Goal: Communication & Community: Participate in discussion

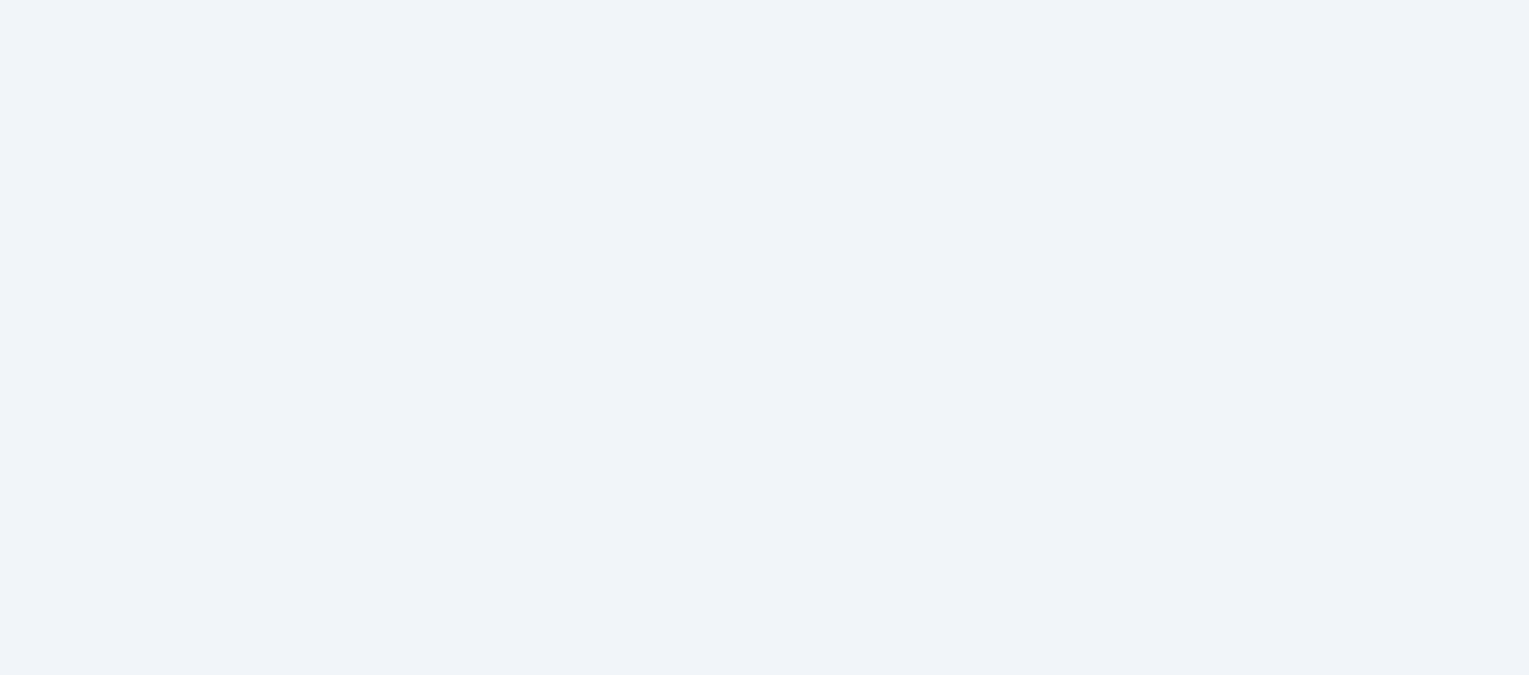
select select
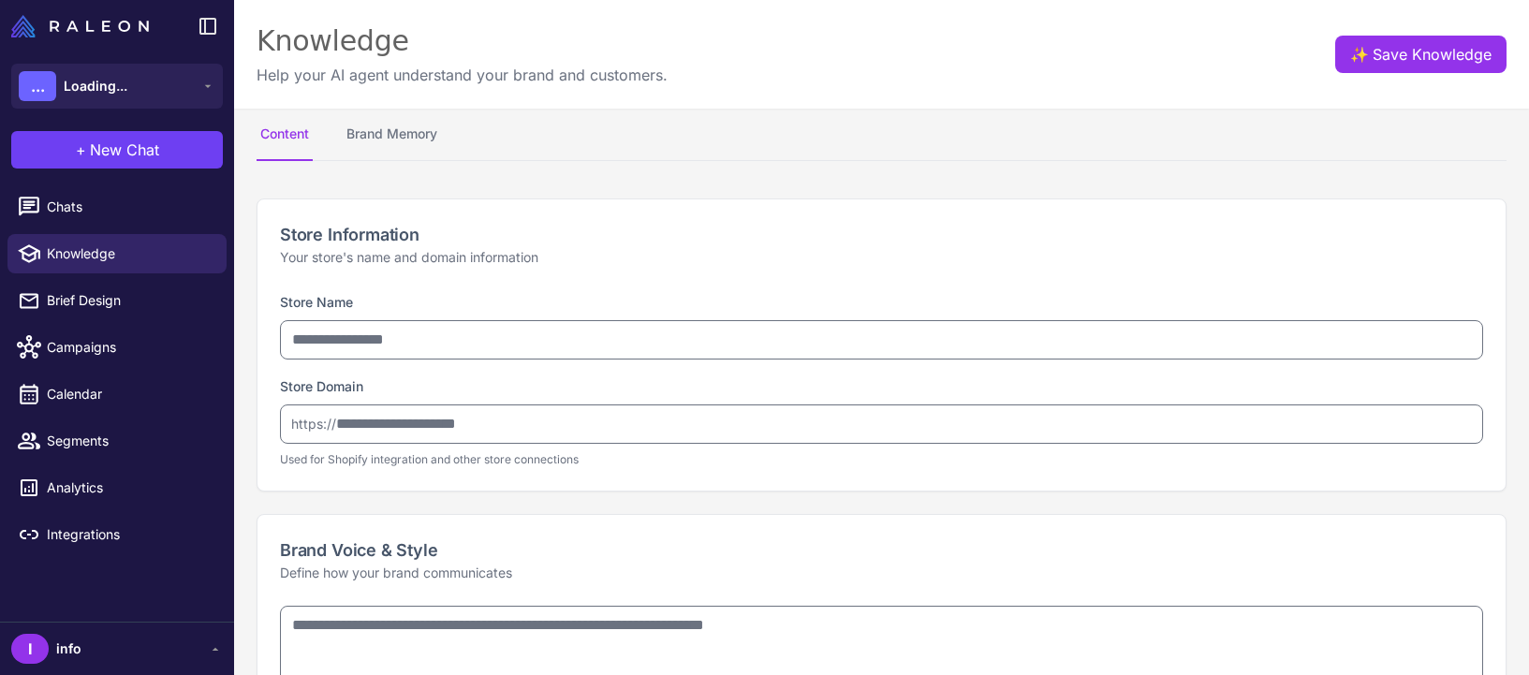
type input "**********"
type textarea "**********"
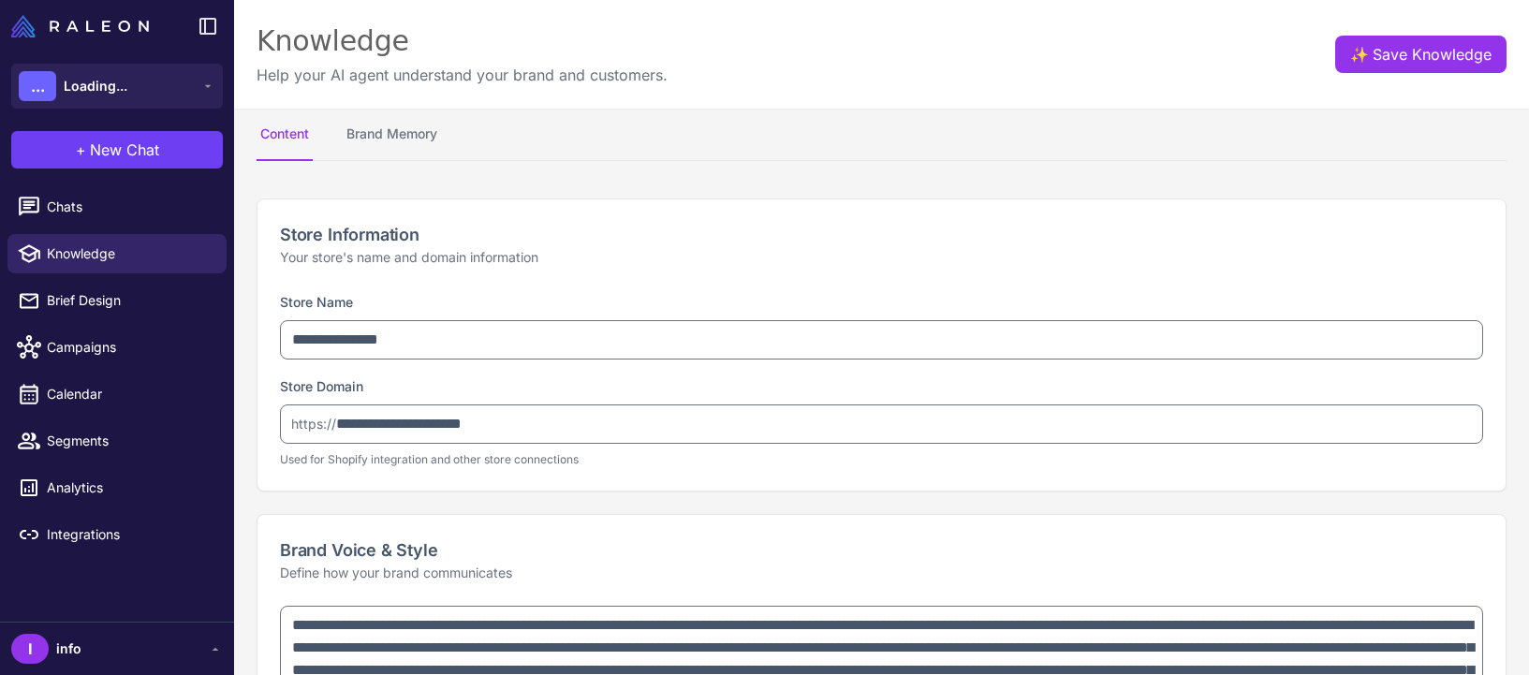
select select "***"
type textarea "**********"
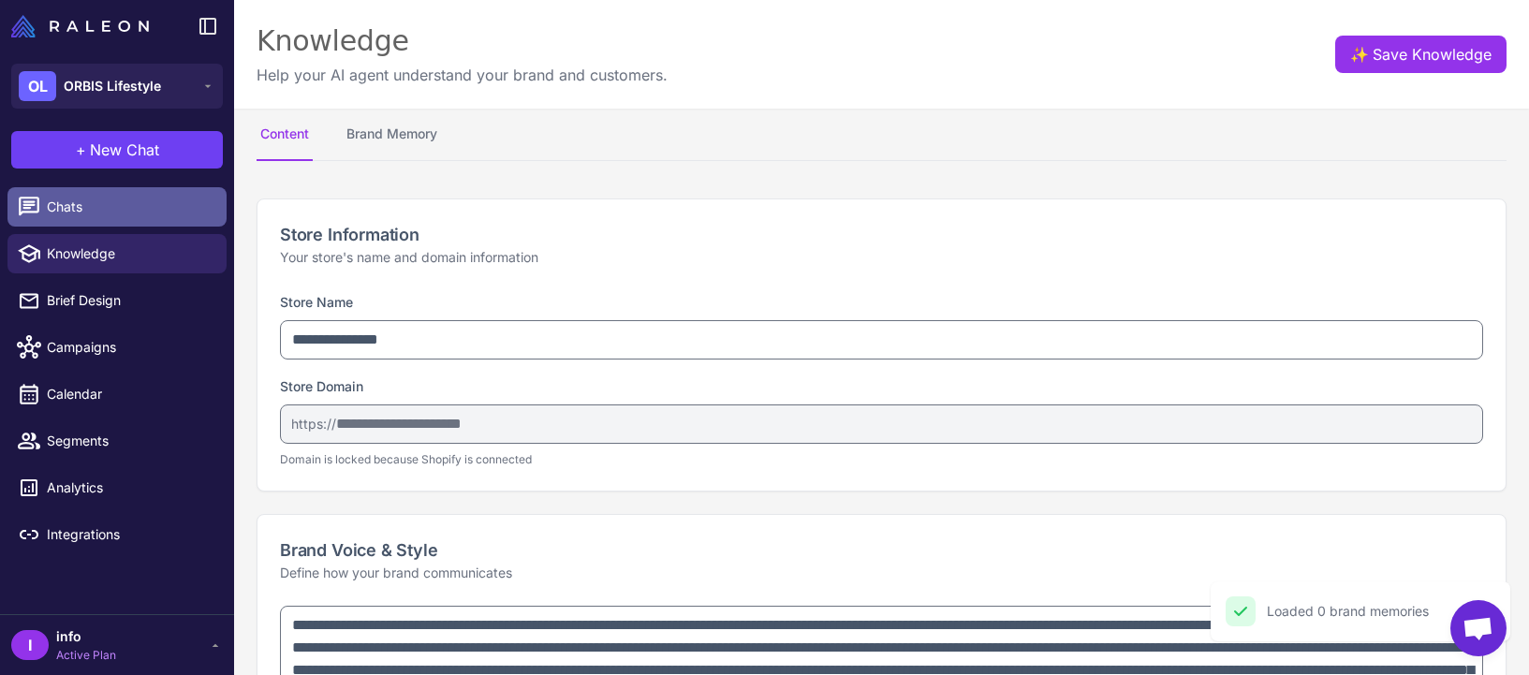
click at [134, 210] on span "Chats" at bounding box center [129, 207] width 165 height 21
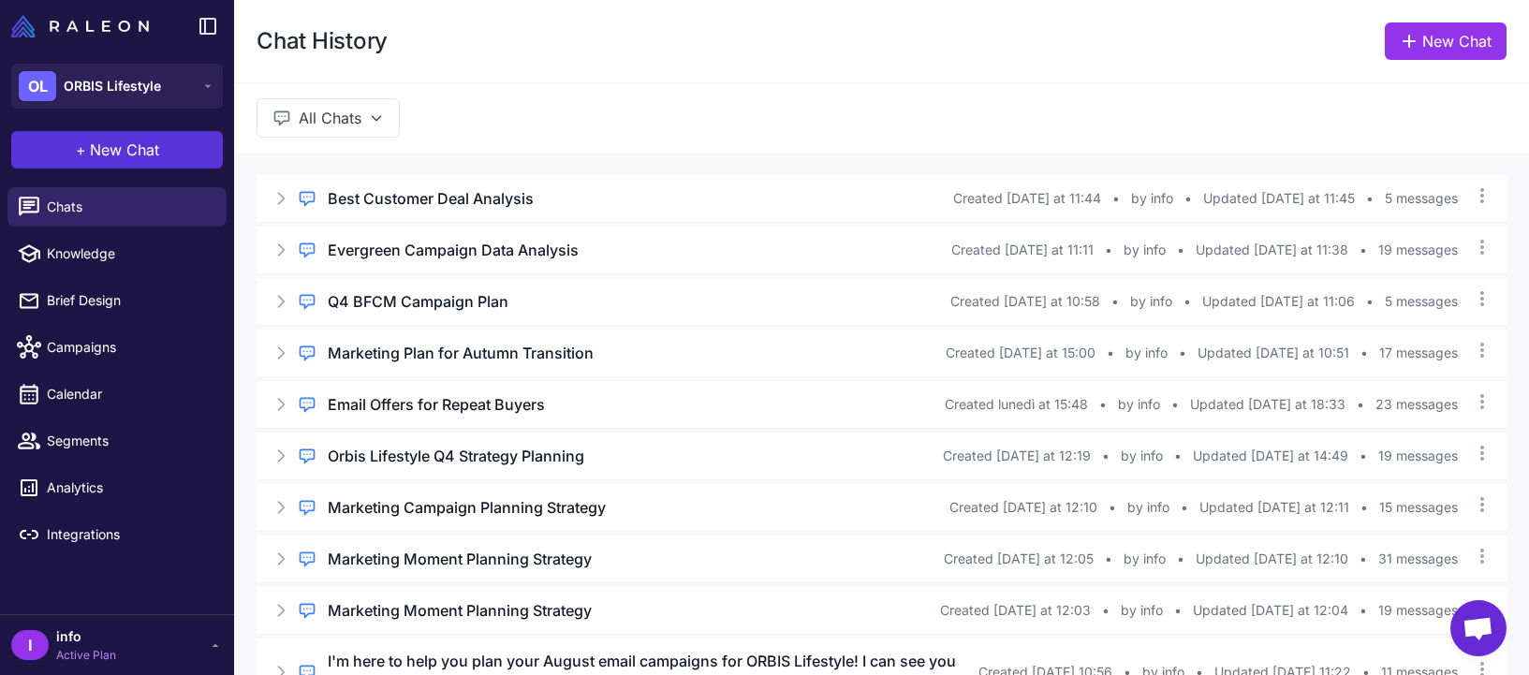
click at [145, 147] on span "New Chat" at bounding box center [124, 150] width 69 height 22
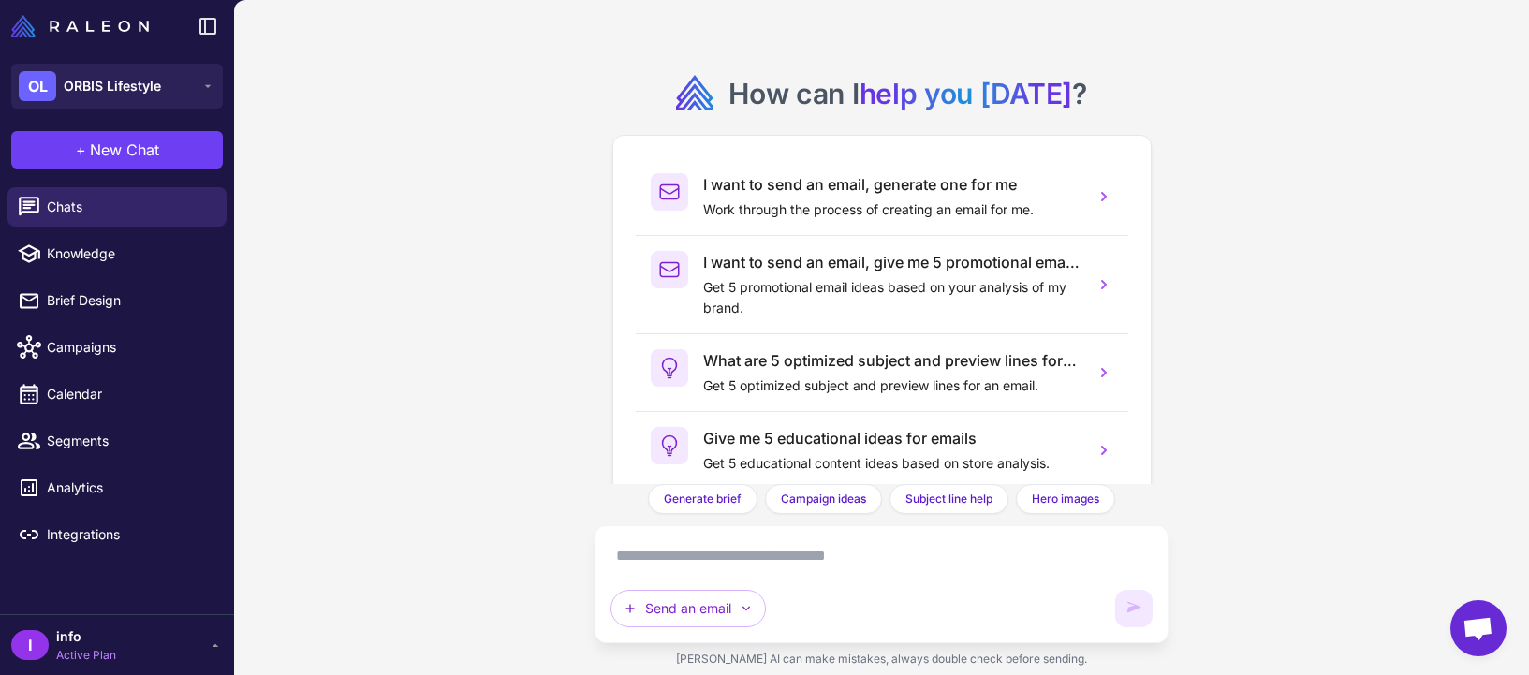
click at [11, 131] on button "+ New Chat" at bounding box center [117, 149] width 212 height 37
click at [845, 563] on textarea at bounding box center [880, 556] width 541 height 30
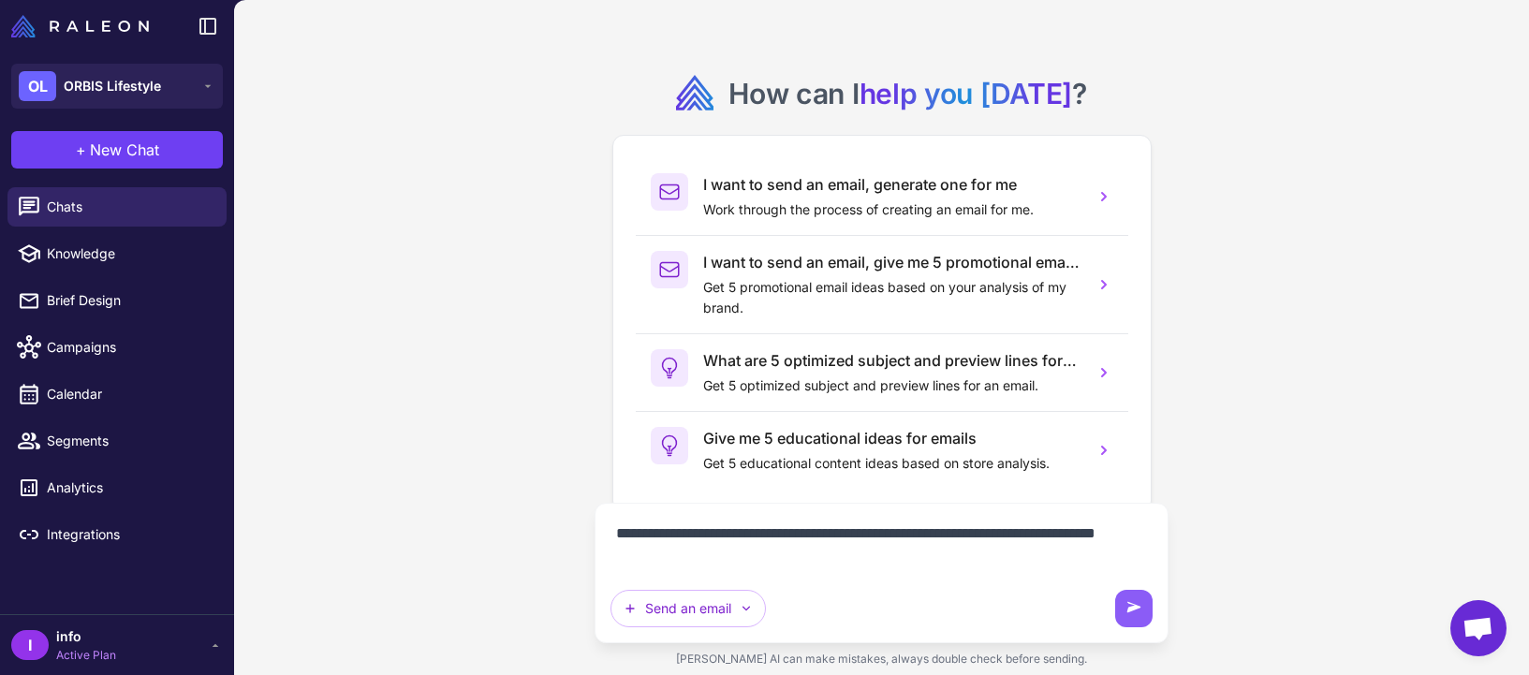
type textarea "**********"
click at [857, 536] on textarea "**********" at bounding box center [880, 545] width 541 height 52
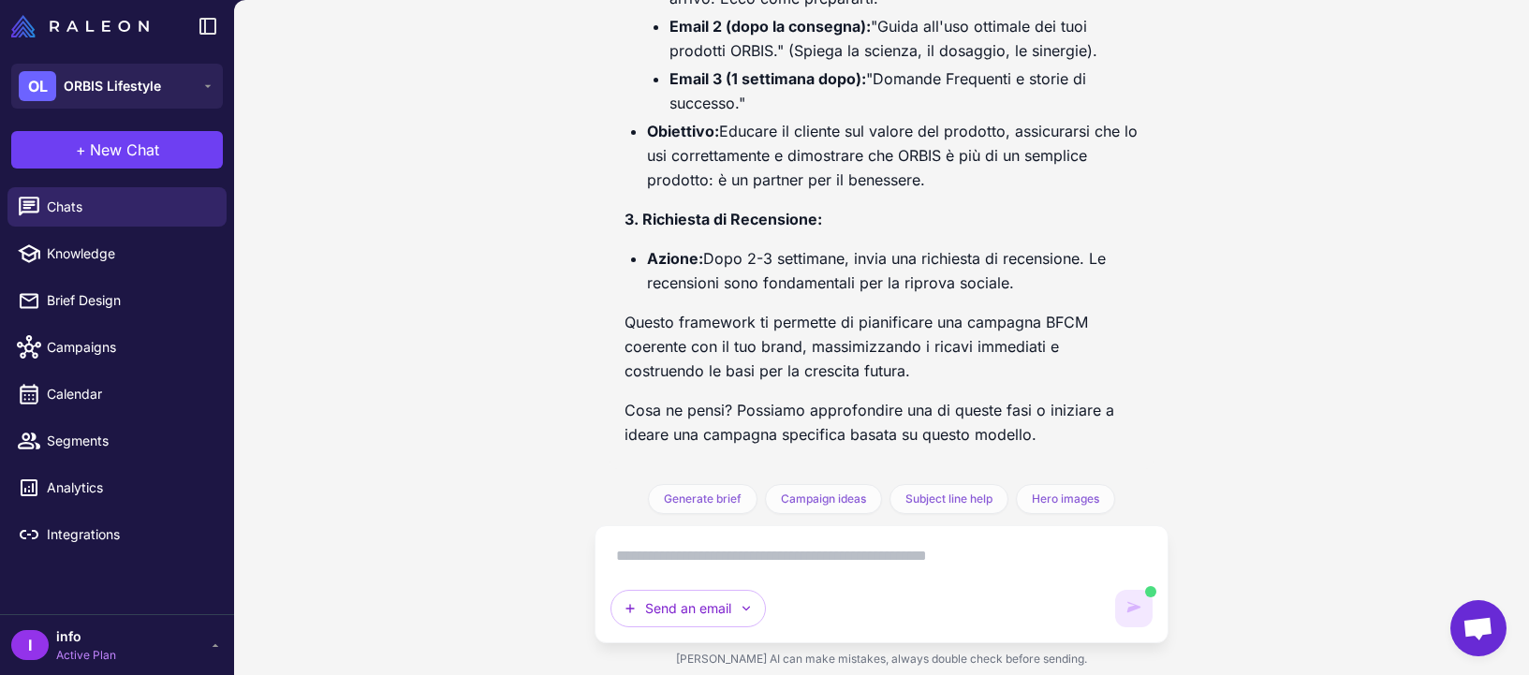
scroll to position [3058, 0]
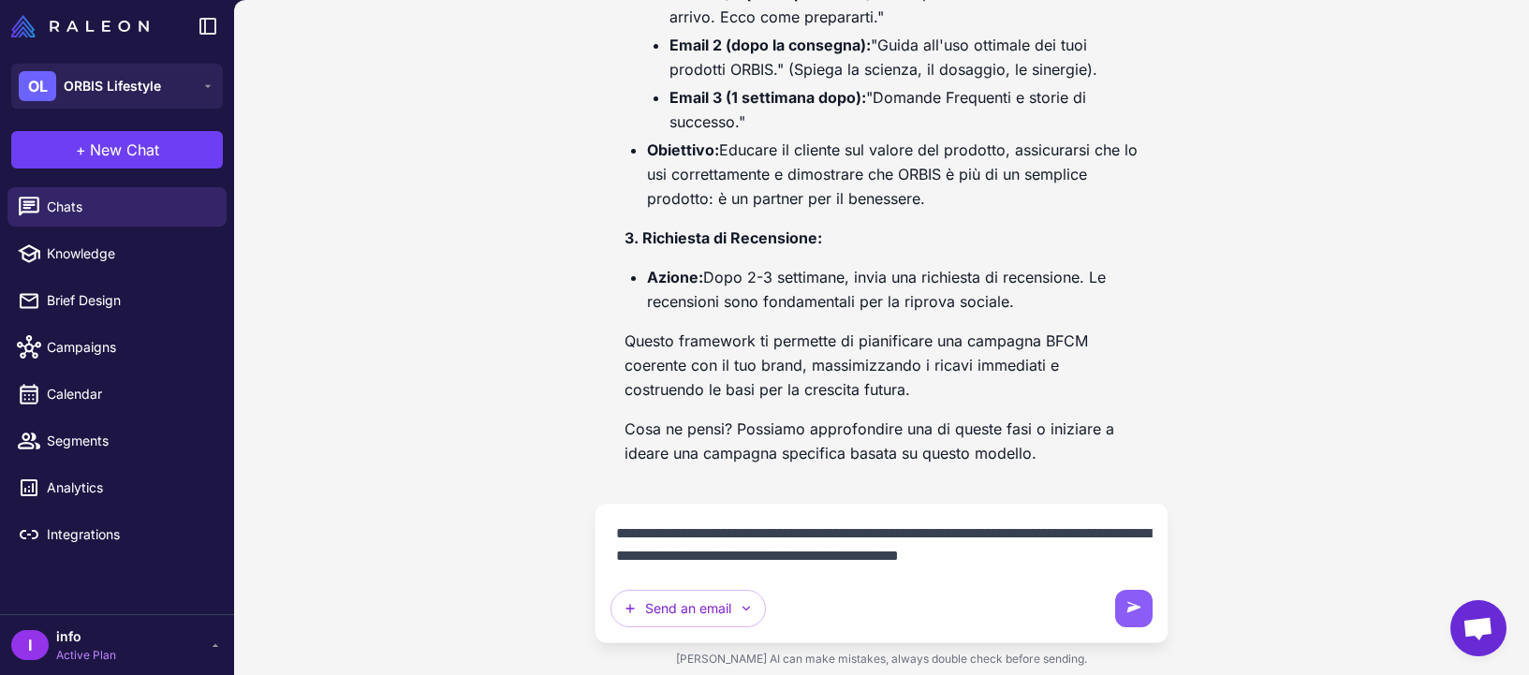
scroll to position [3058, 0]
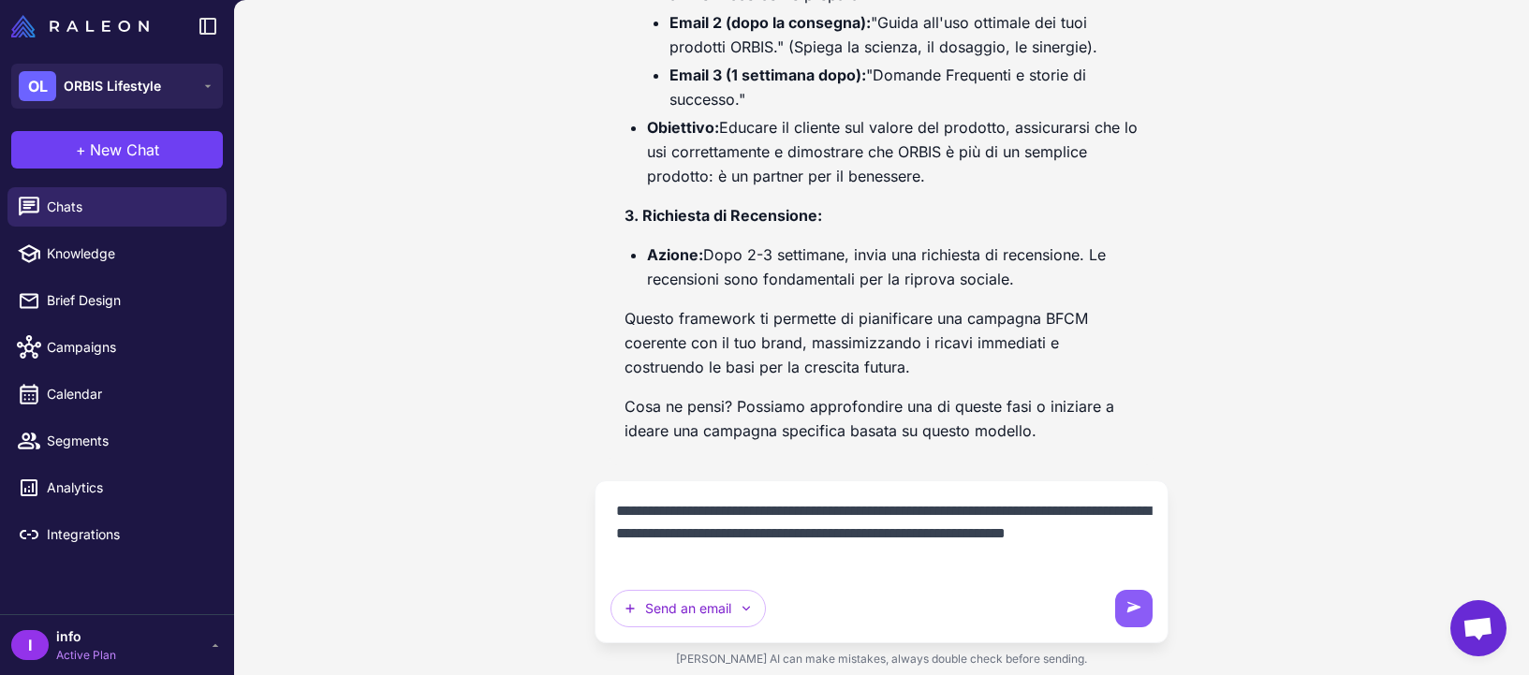
type textarea "**********"
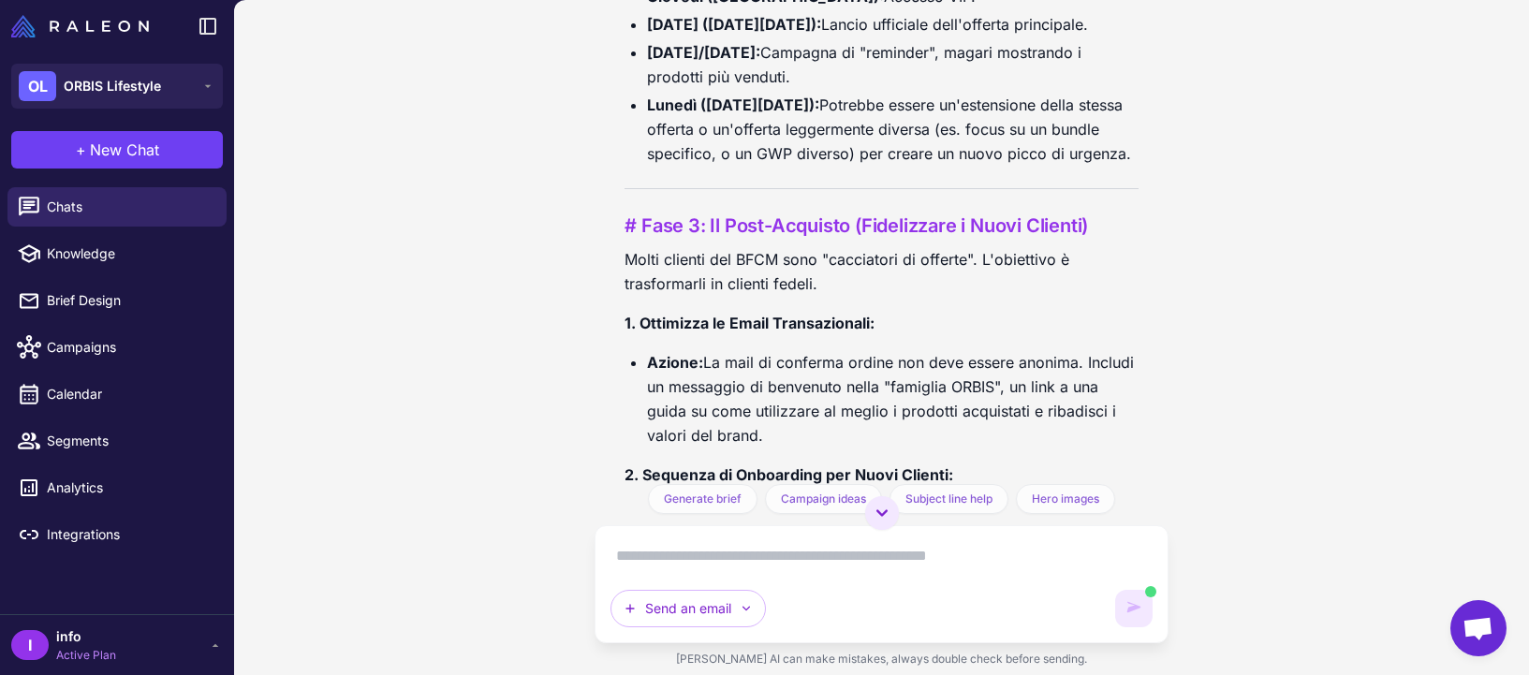
scroll to position [2406, 0]
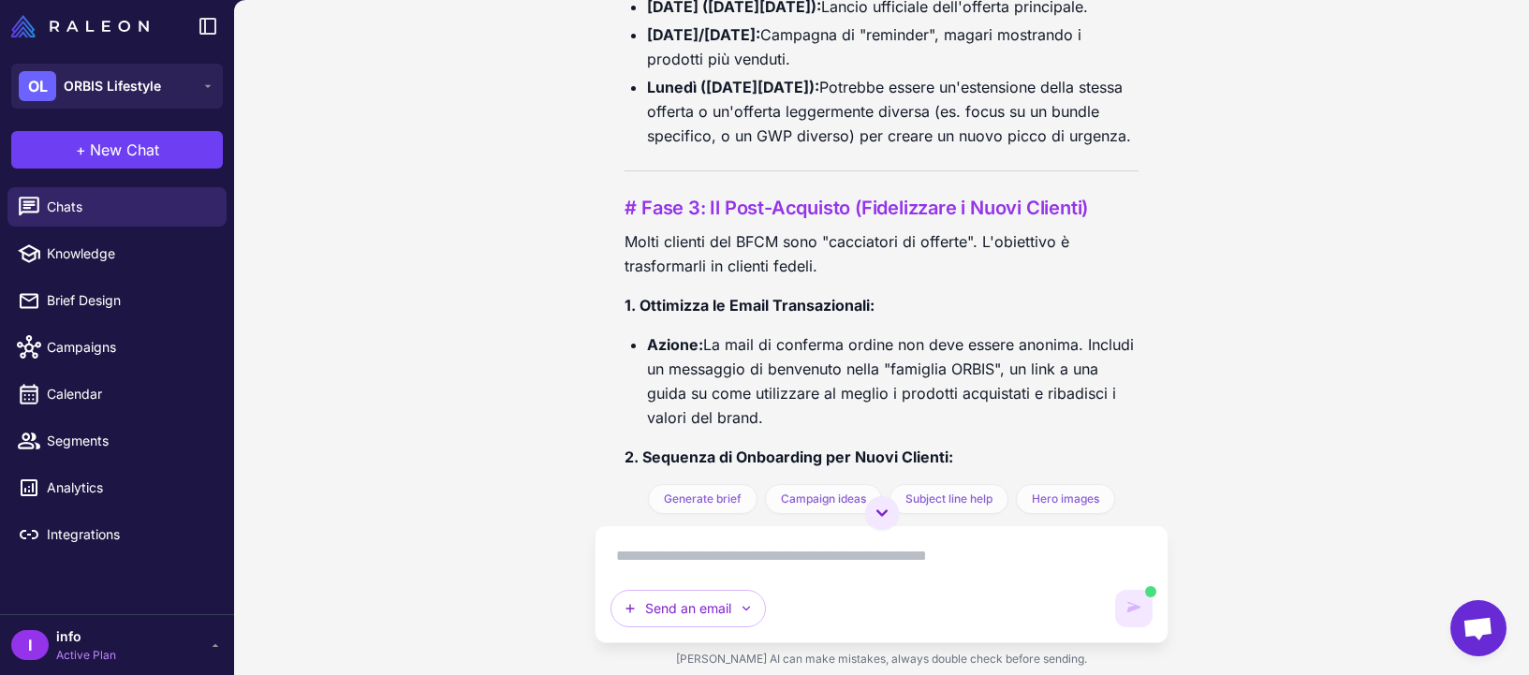
click at [890, 430] on li "Azione: La mail di conferma ordine non deve essere anonima. Includi un messaggi…" at bounding box center [892, 380] width 491 height 97
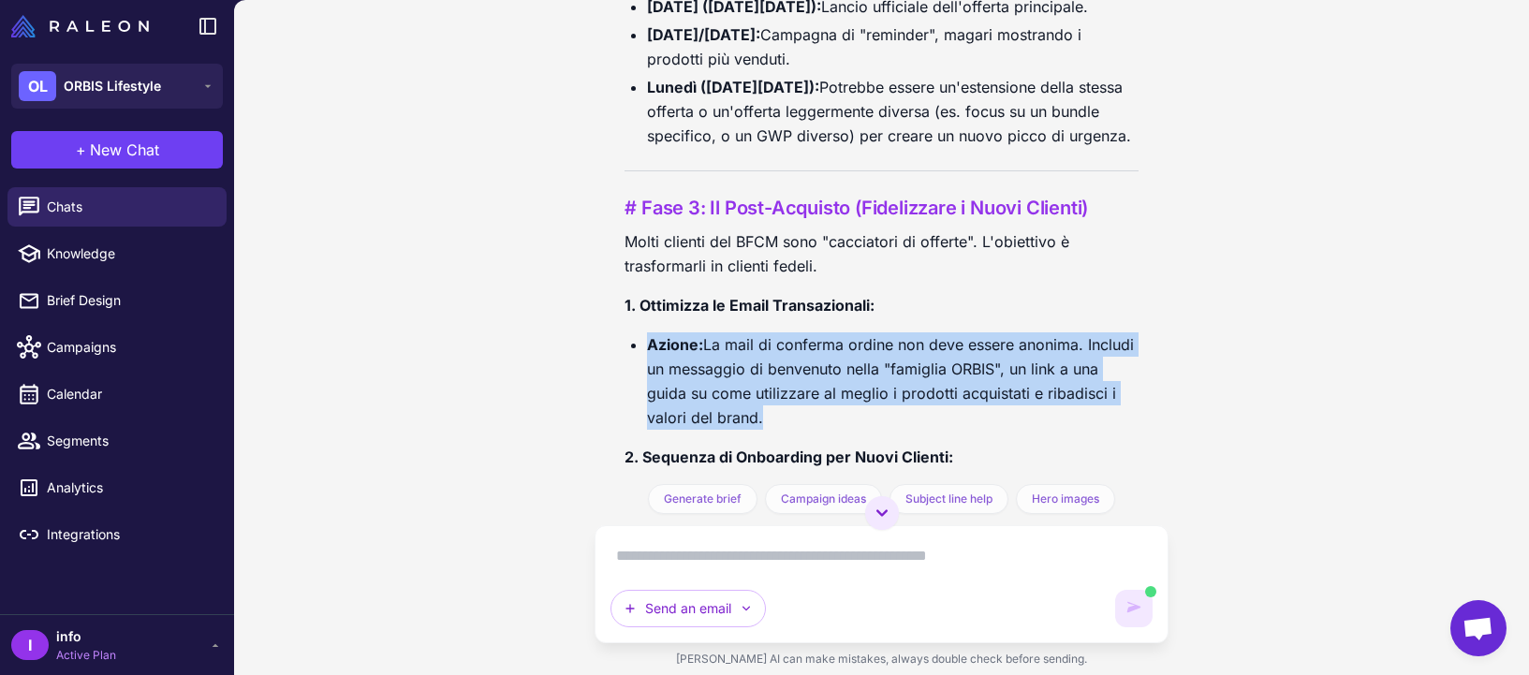
click at [890, 430] on li "Azione: La mail di conferma ordine non deve essere anonima. Includi un messaggi…" at bounding box center [892, 380] width 491 height 97
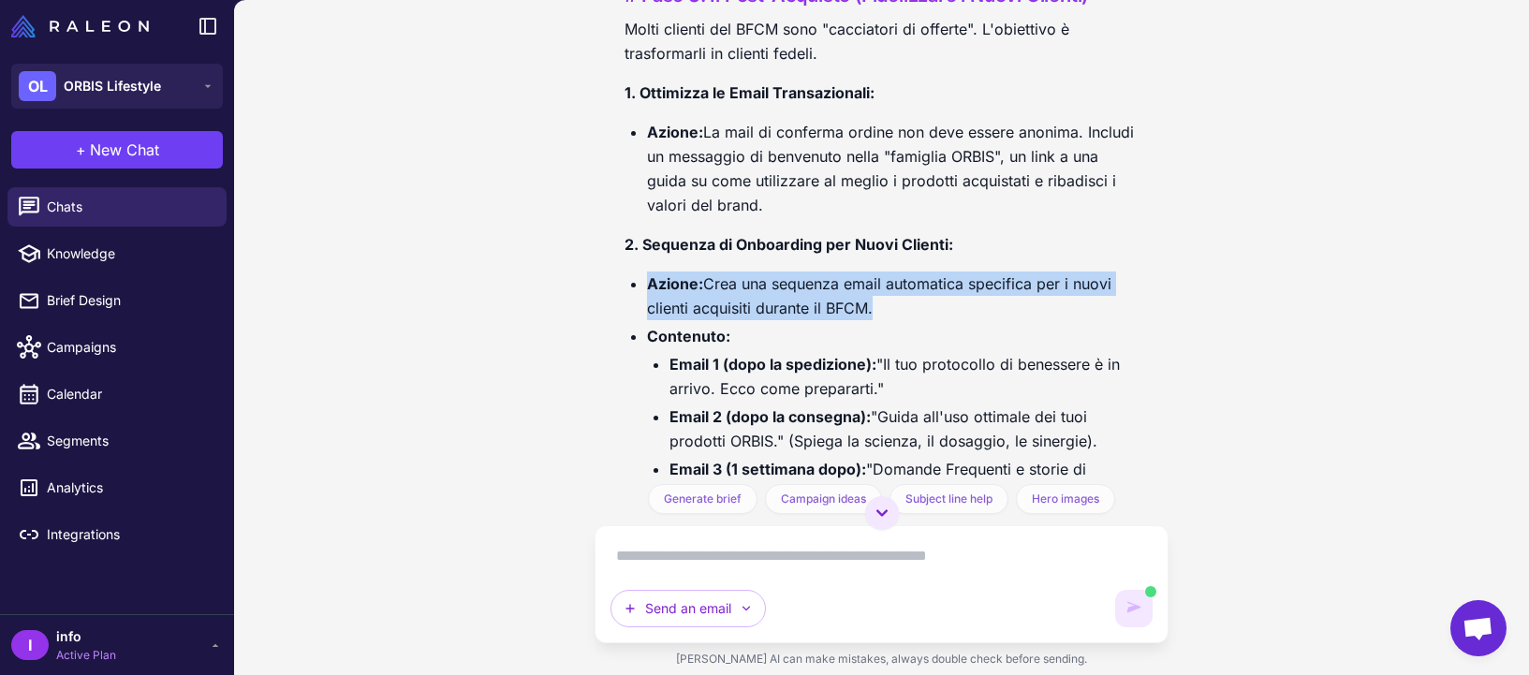
scroll to position [2636, 0]
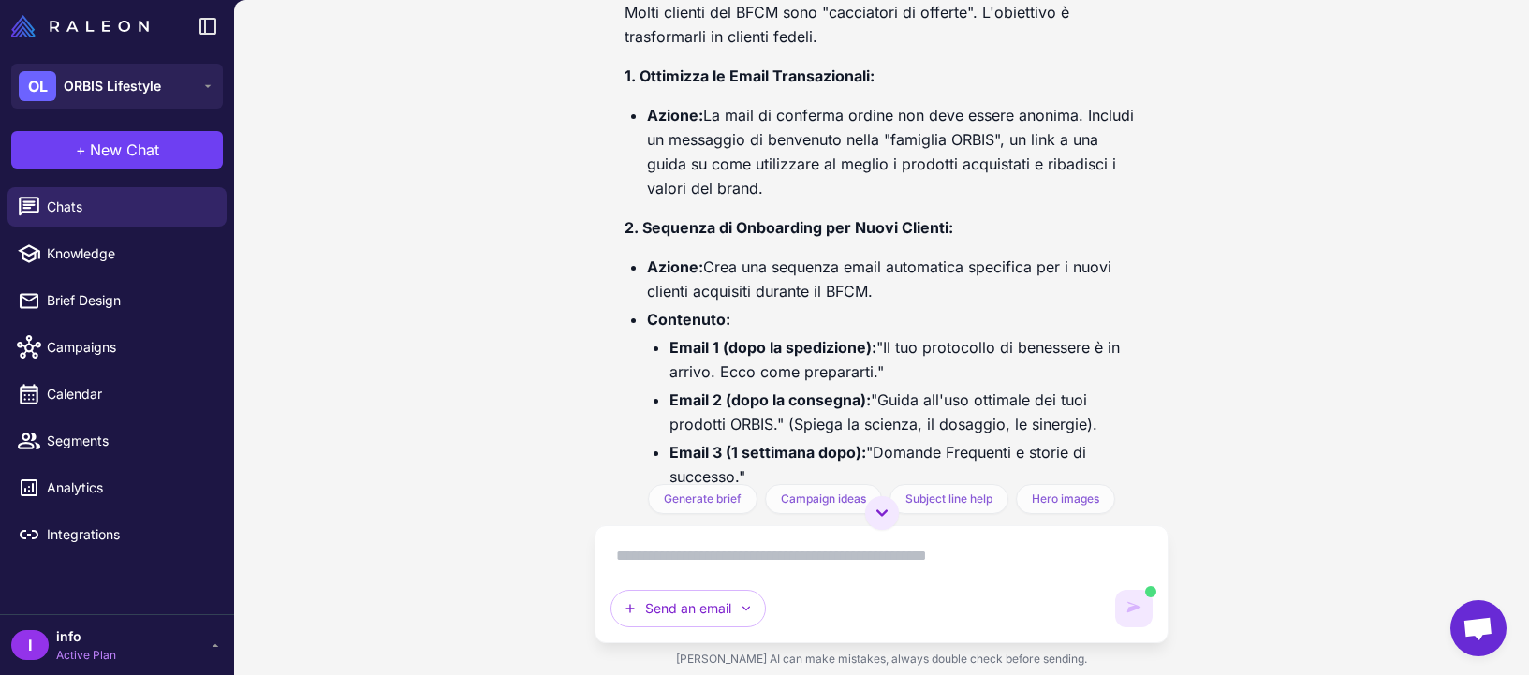
click at [888, 384] on li "Email 1 (dopo la spedizione): "Il tuo protocollo di benessere è in arrivo. Ecco…" at bounding box center [903, 359] width 468 height 49
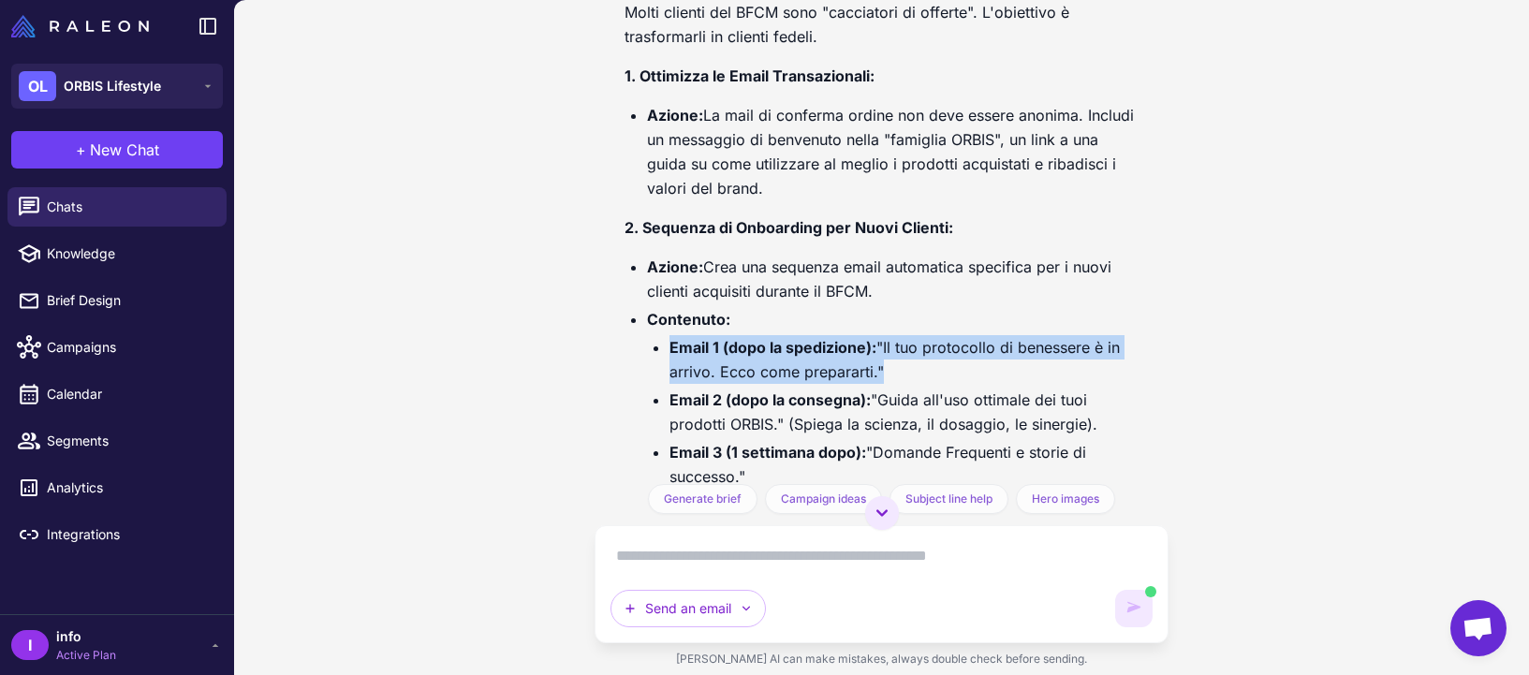
click at [888, 384] on li "Email 1 (dopo la spedizione): "Il tuo protocollo di benessere è in arrivo. Ecco…" at bounding box center [903, 359] width 468 height 49
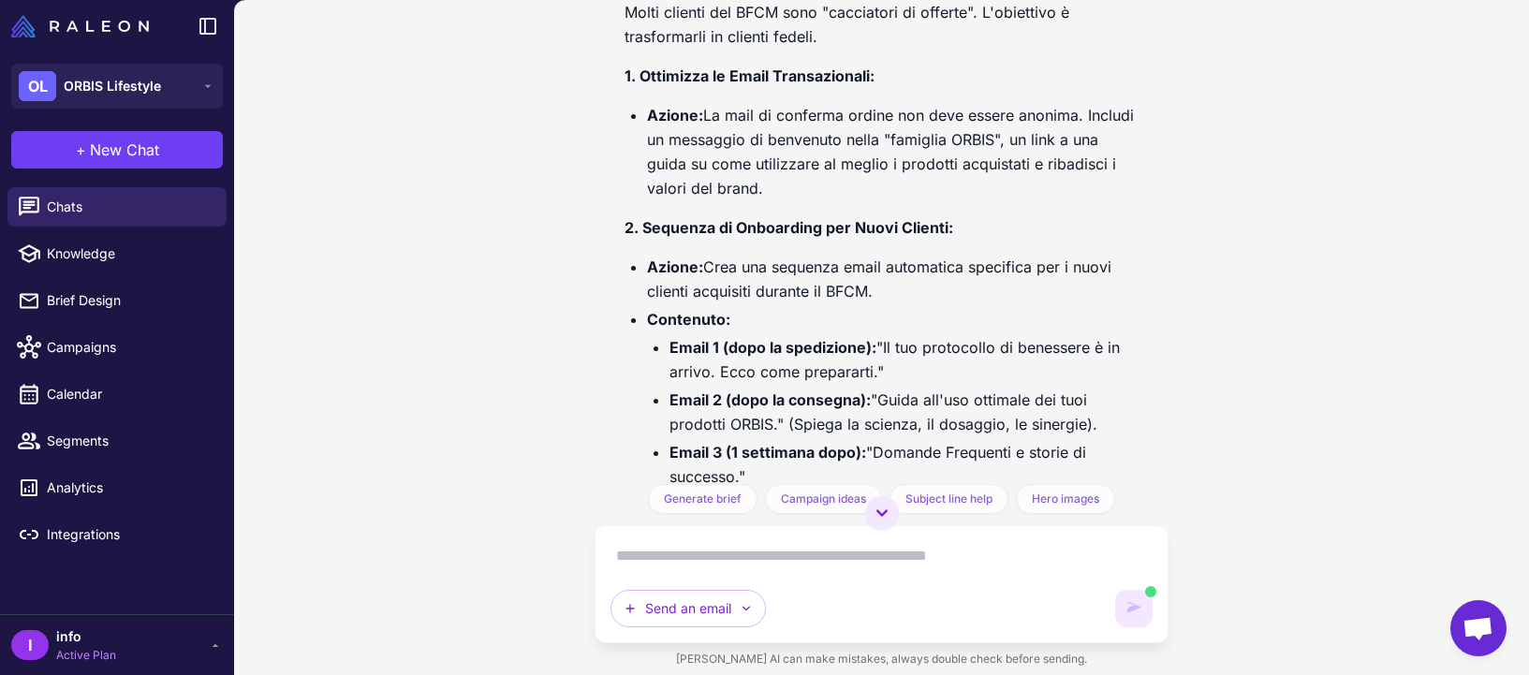
click at [892, 436] on li "Email 2 (dopo la consegna): "Guida all'uso ottimale dei tuoi prodotti ORBIS." (…" at bounding box center [903, 412] width 468 height 49
click at [895, 436] on li "Email 2 (dopo la consegna): "Guida all'uso ottimale dei tuoi prodotti ORBIS." (…" at bounding box center [903, 412] width 468 height 49
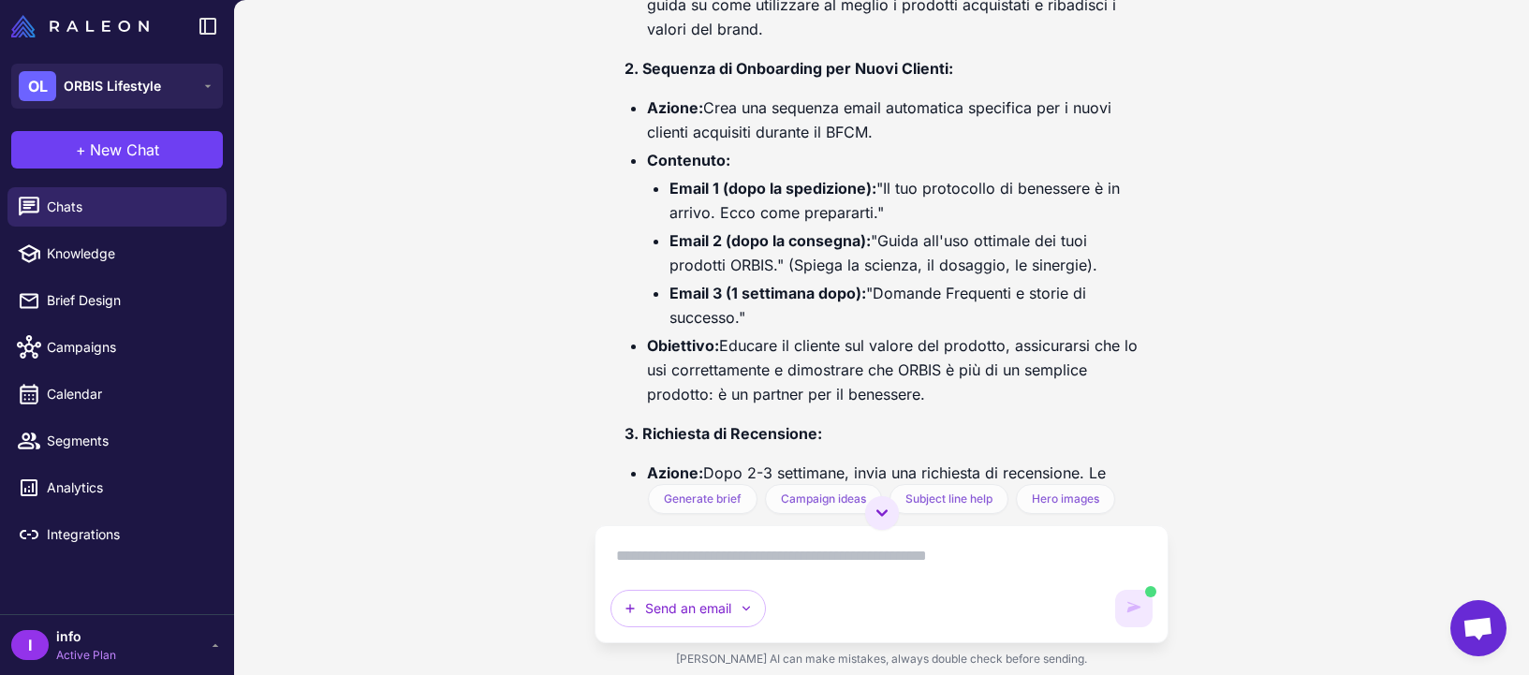
click at [962, 277] on li "Email 2 (dopo la consegna): "Guida all'uso ottimale dei tuoi prodotti ORBIS." (…" at bounding box center [903, 252] width 468 height 49
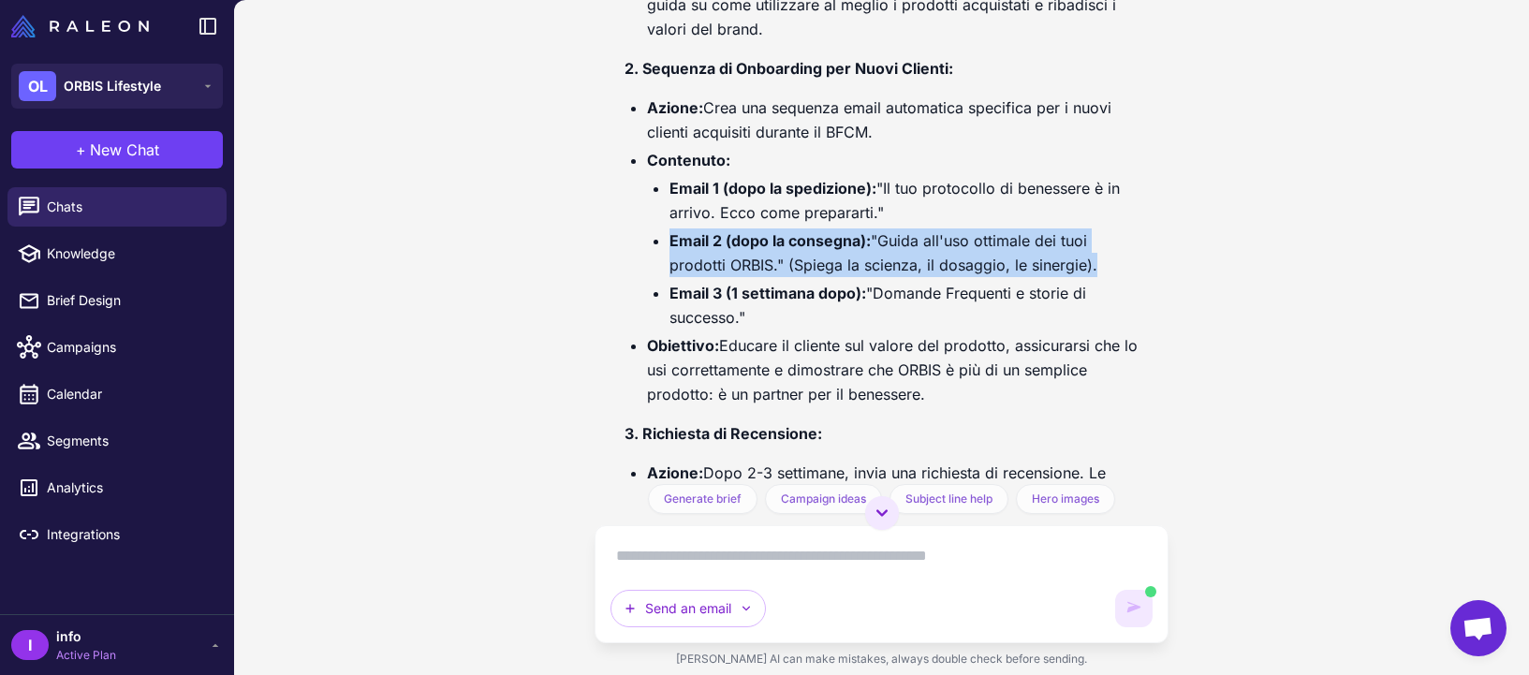
click at [962, 277] on li "Email 2 (dopo la consegna): "Guida all'uso ottimale dei tuoi prodotti ORBIS." (…" at bounding box center [903, 252] width 468 height 49
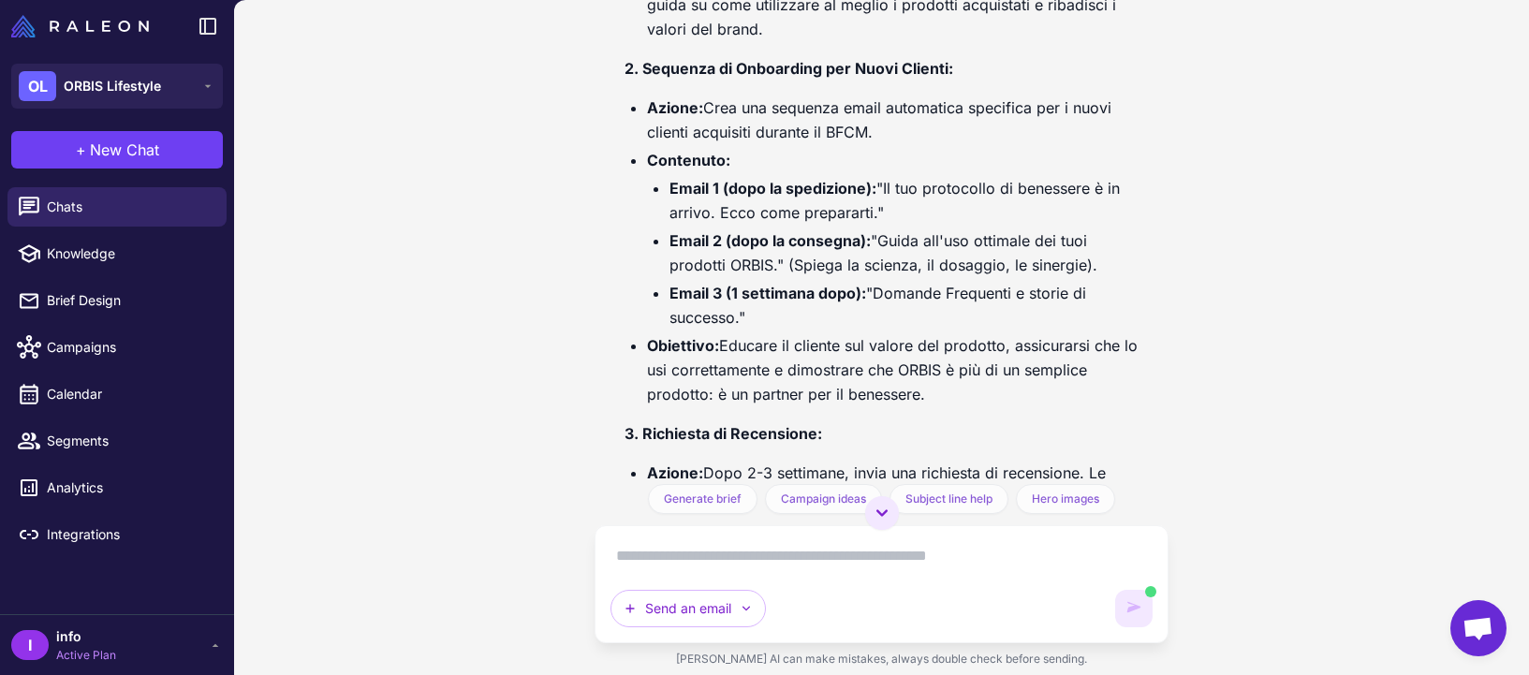
click at [951, 330] on li "Email 3 (1 settimana dopo): "Domande Frequenti e storie di successo."" at bounding box center [903, 305] width 468 height 49
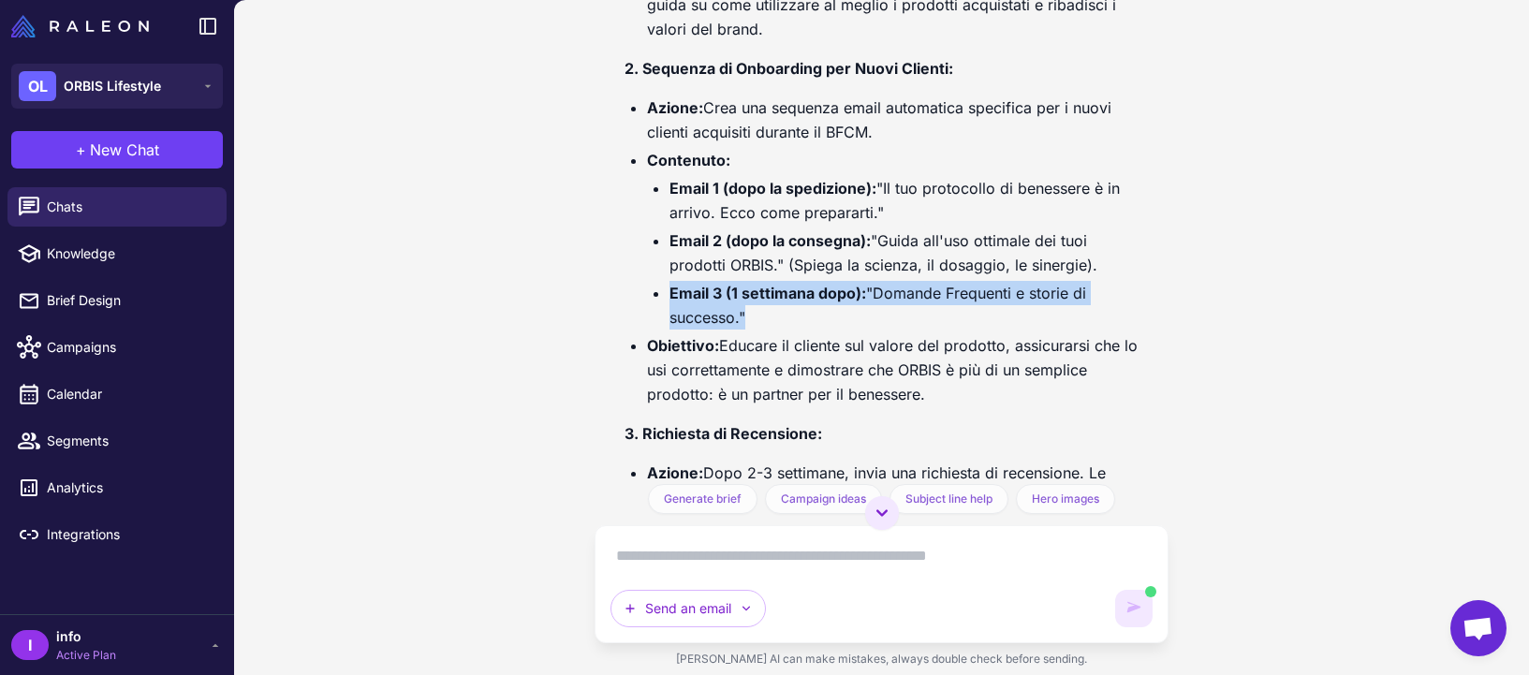
click at [951, 330] on li "Email 3 (1 settimana dopo): "Domande Frequenti e storie di successo."" at bounding box center [903, 305] width 468 height 49
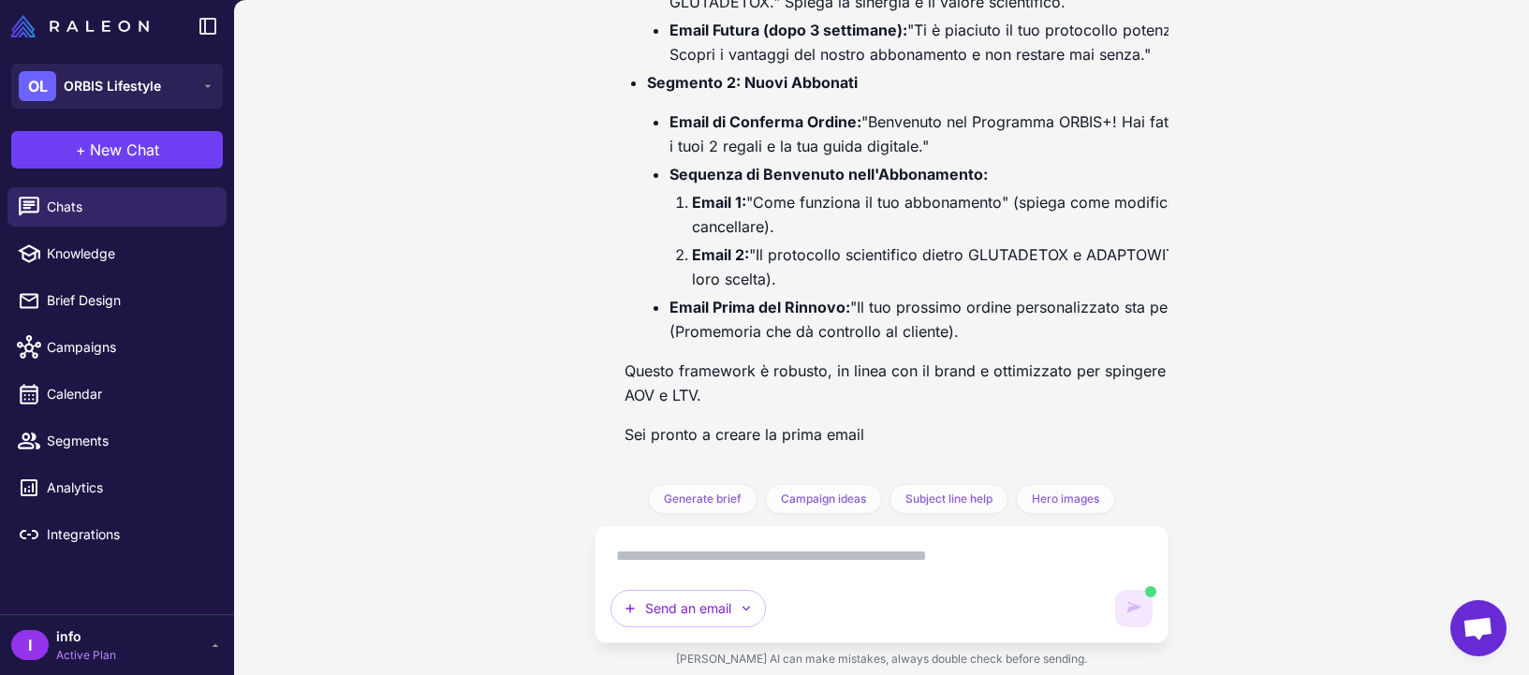
scroll to position [5838, 0]
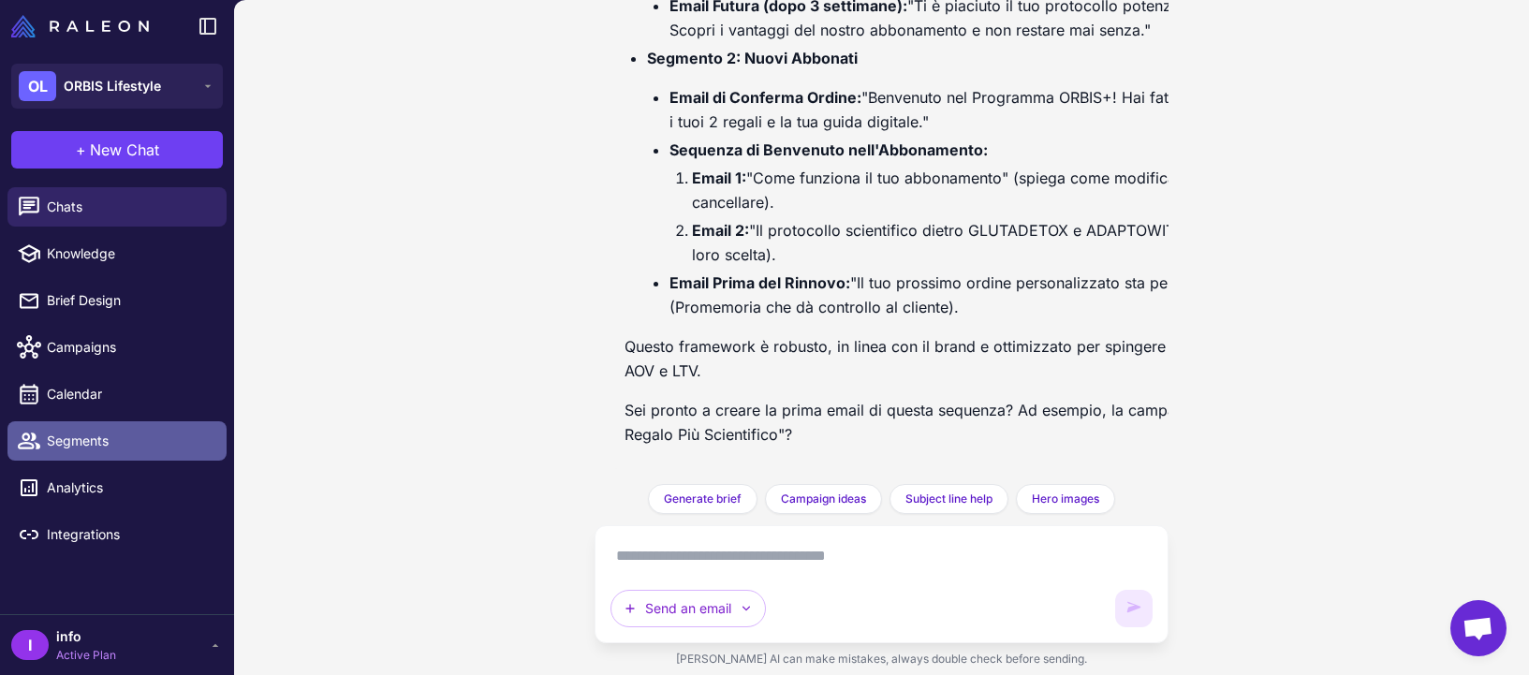
click at [69, 448] on span "Segments" at bounding box center [129, 441] width 165 height 21
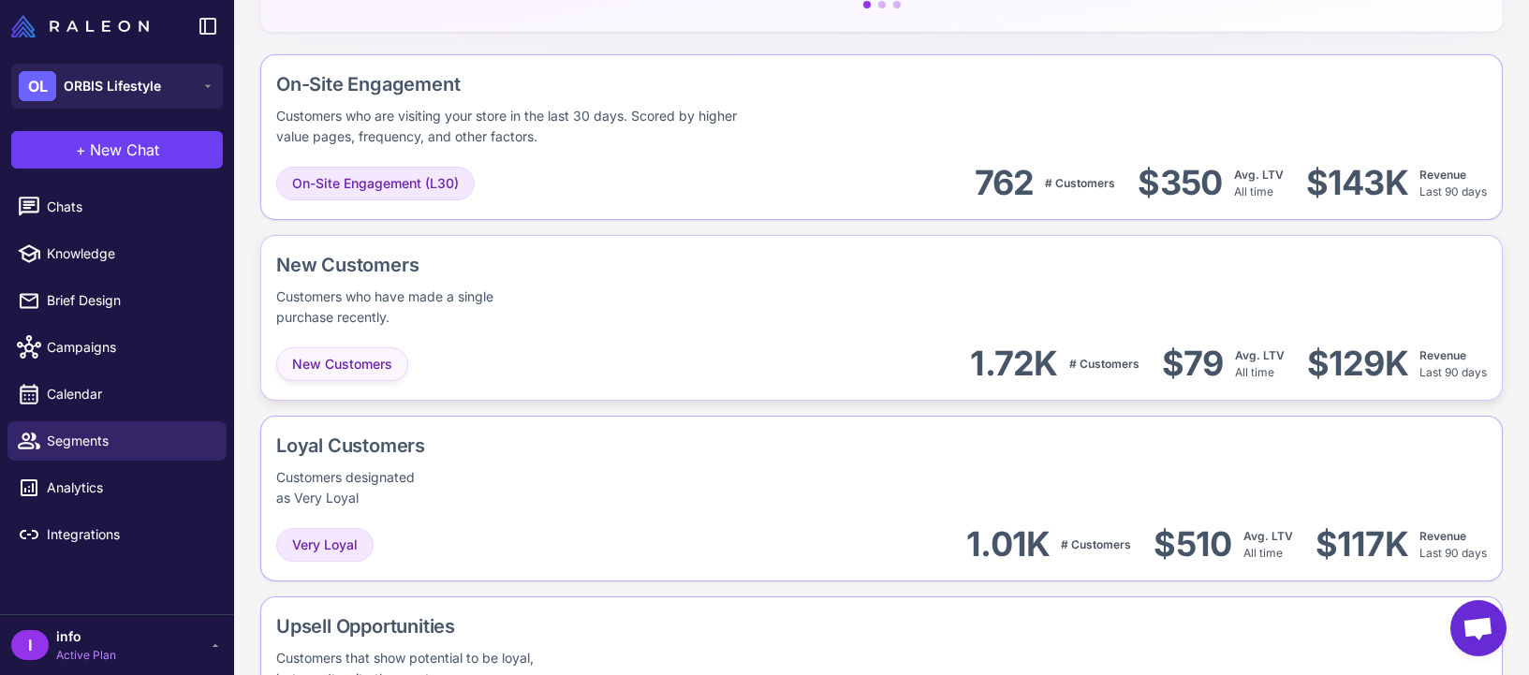
scroll to position [492, 0]
click at [805, 326] on div "New Customers Customers who have made a single purchase recently." at bounding box center [881, 291] width 1211 height 77
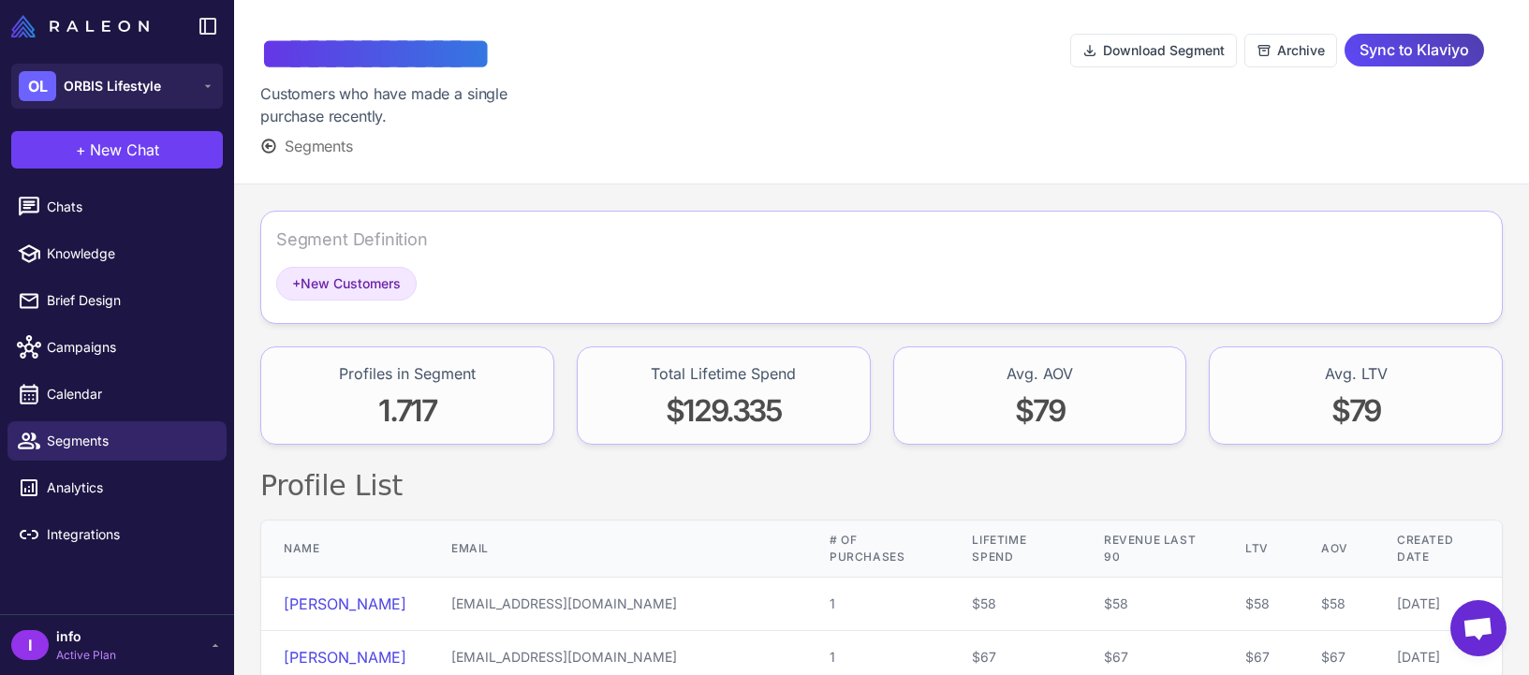
click at [717, 418] on span "$129.335" at bounding box center [724, 410] width 116 height 37
click at [721, 414] on span "$129.335" at bounding box center [724, 410] width 116 height 37
click at [101, 400] on span "Calendar" at bounding box center [129, 394] width 165 height 21
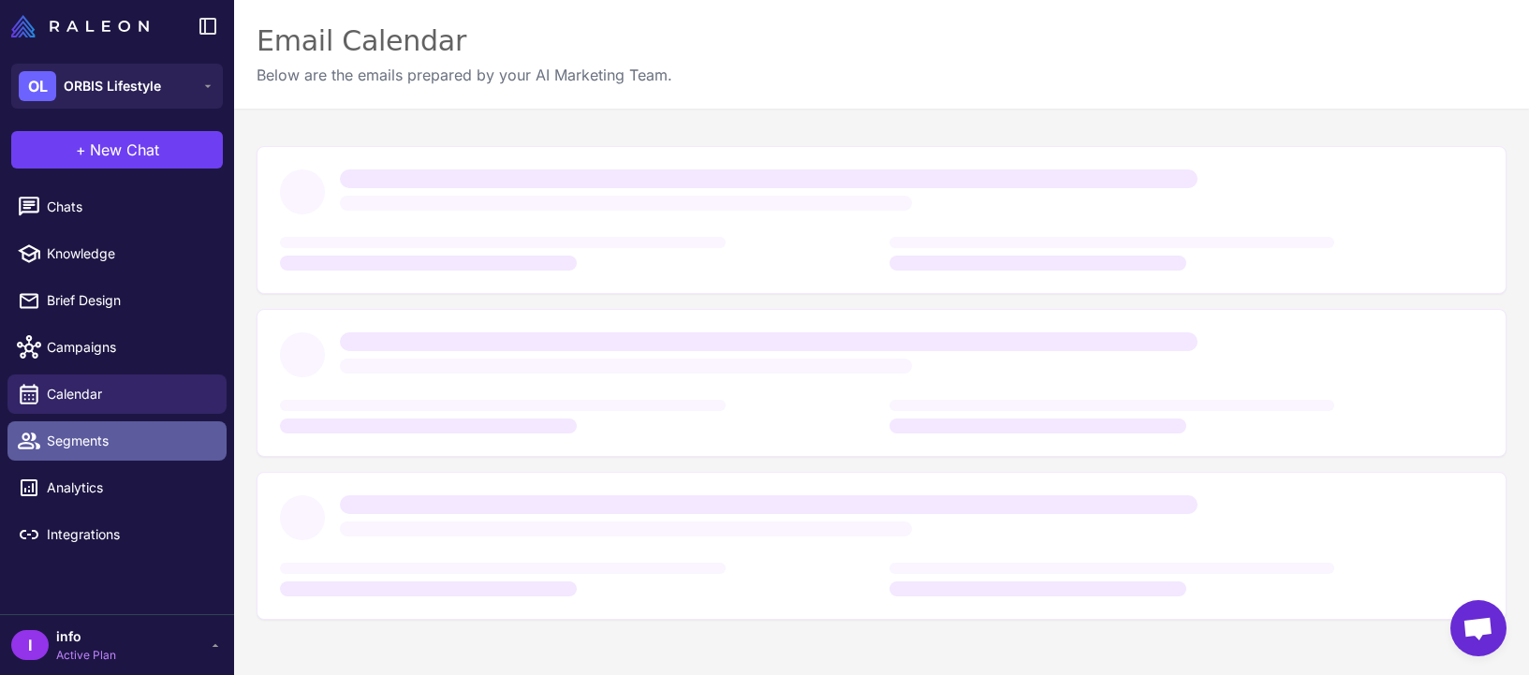
click at [100, 439] on span "Segments" at bounding box center [129, 441] width 165 height 21
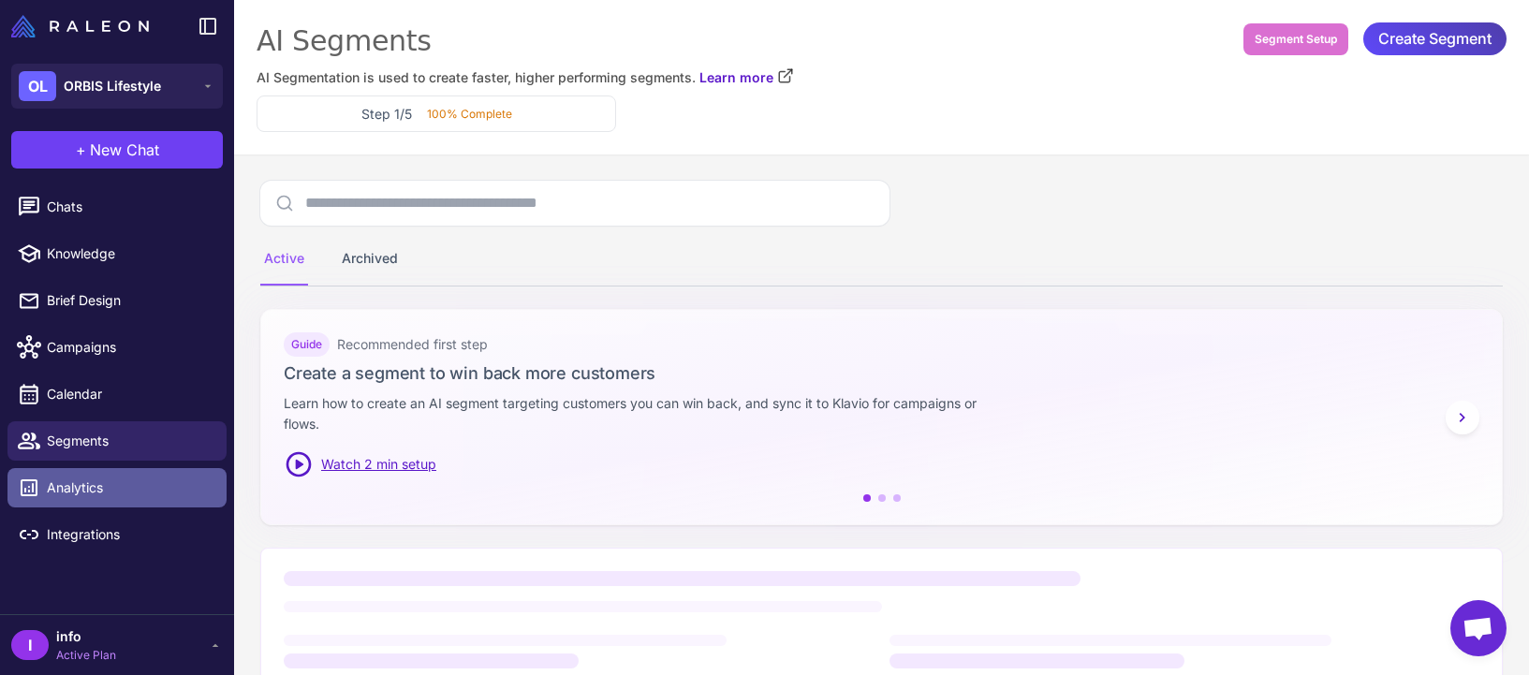
click at [89, 499] on link "Analytics" at bounding box center [116, 487] width 219 height 39
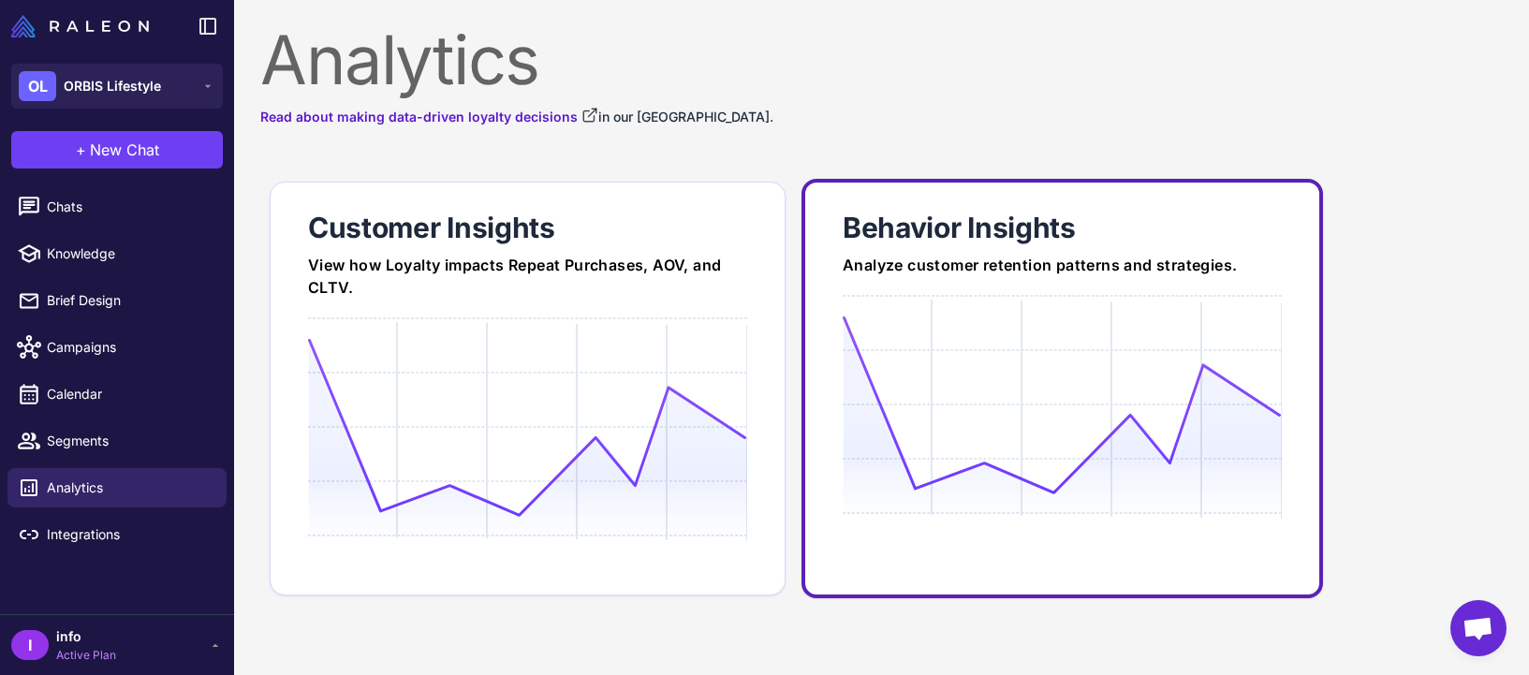
click at [994, 233] on div "Behavior Insights" at bounding box center [1062, 227] width 439 height 37
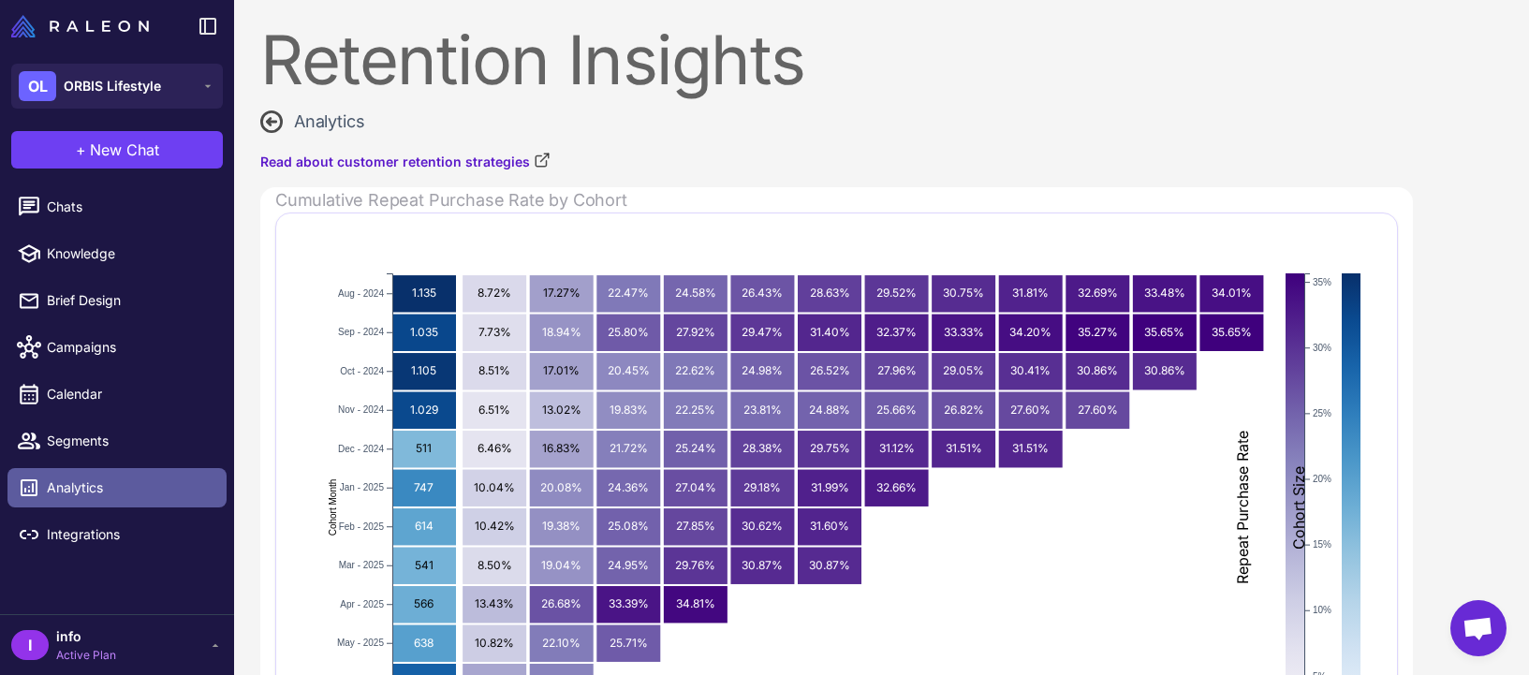
click at [98, 489] on span "Analytics" at bounding box center [129, 487] width 165 height 21
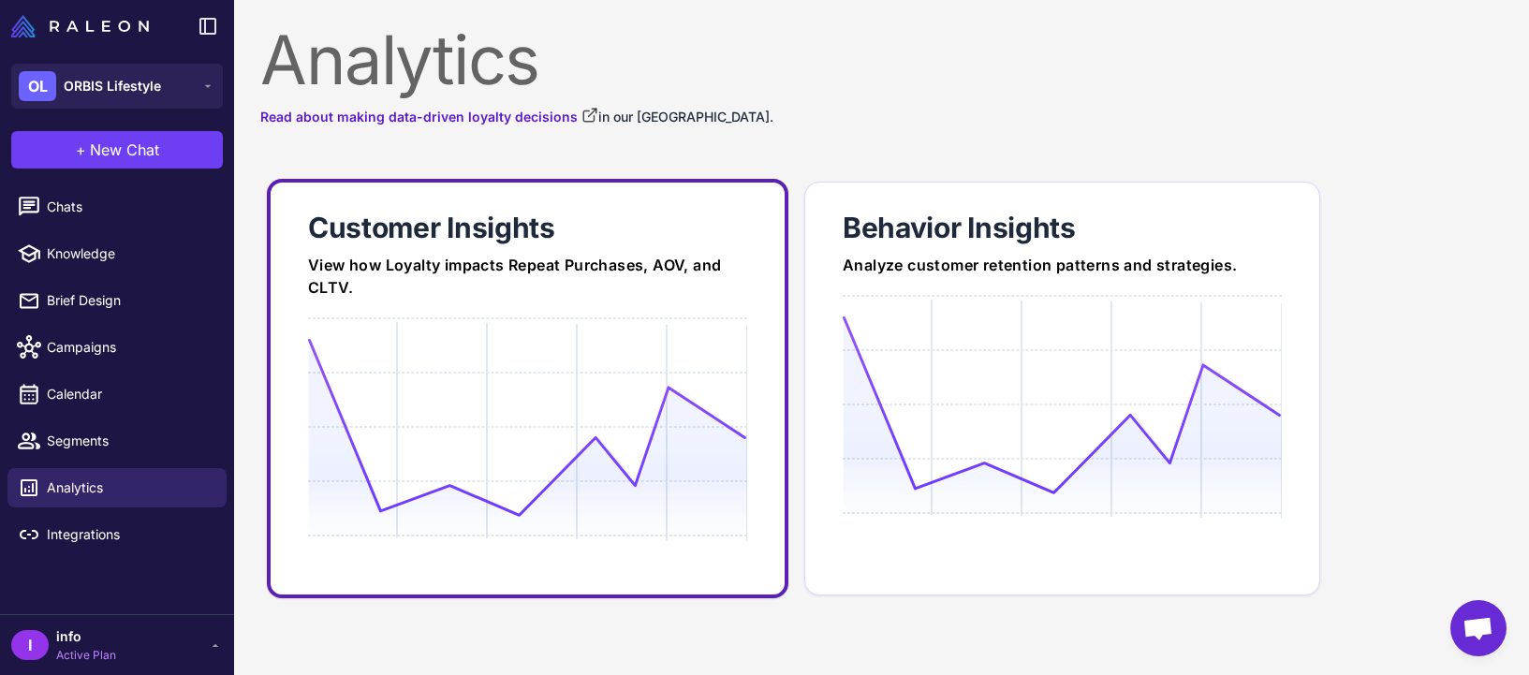
click at [379, 343] on icon at bounding box center [527, 427] width 438 height 179
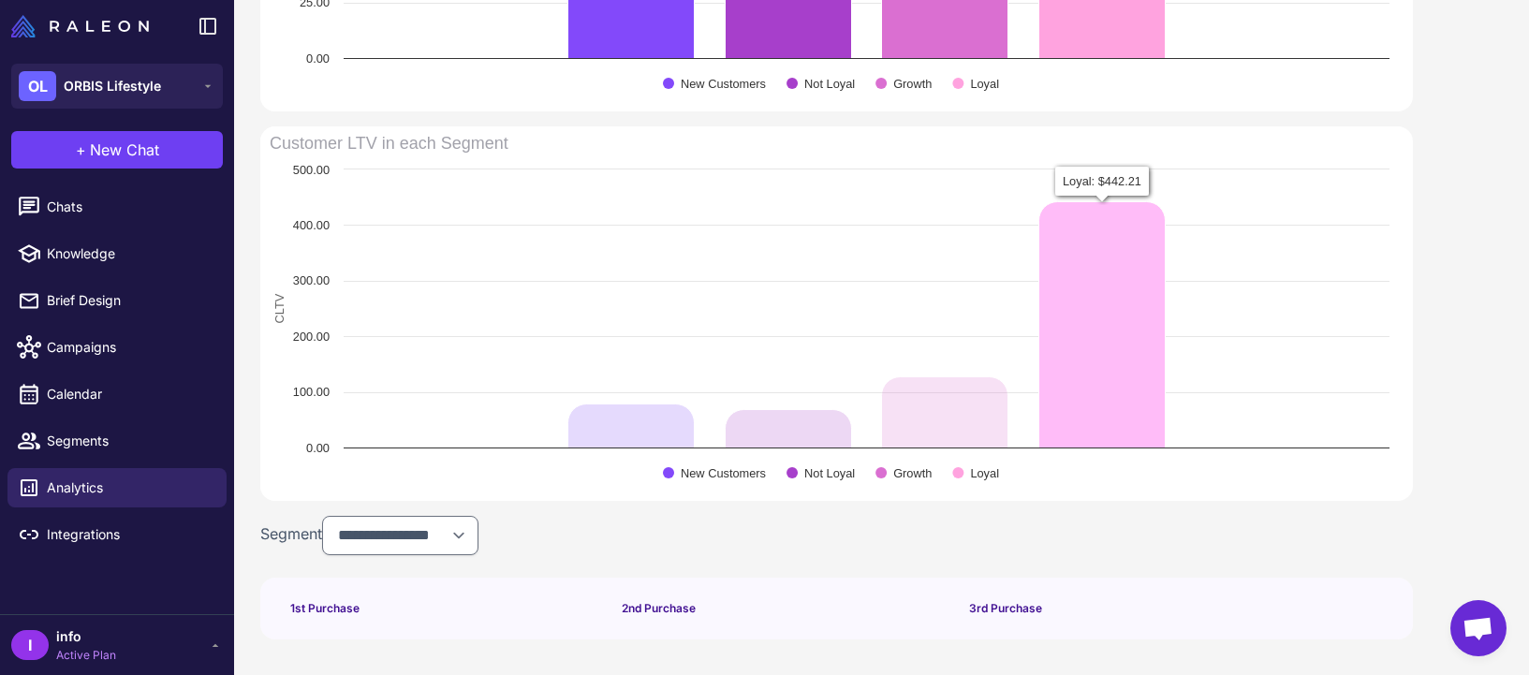
scroll to position [1298, 0]
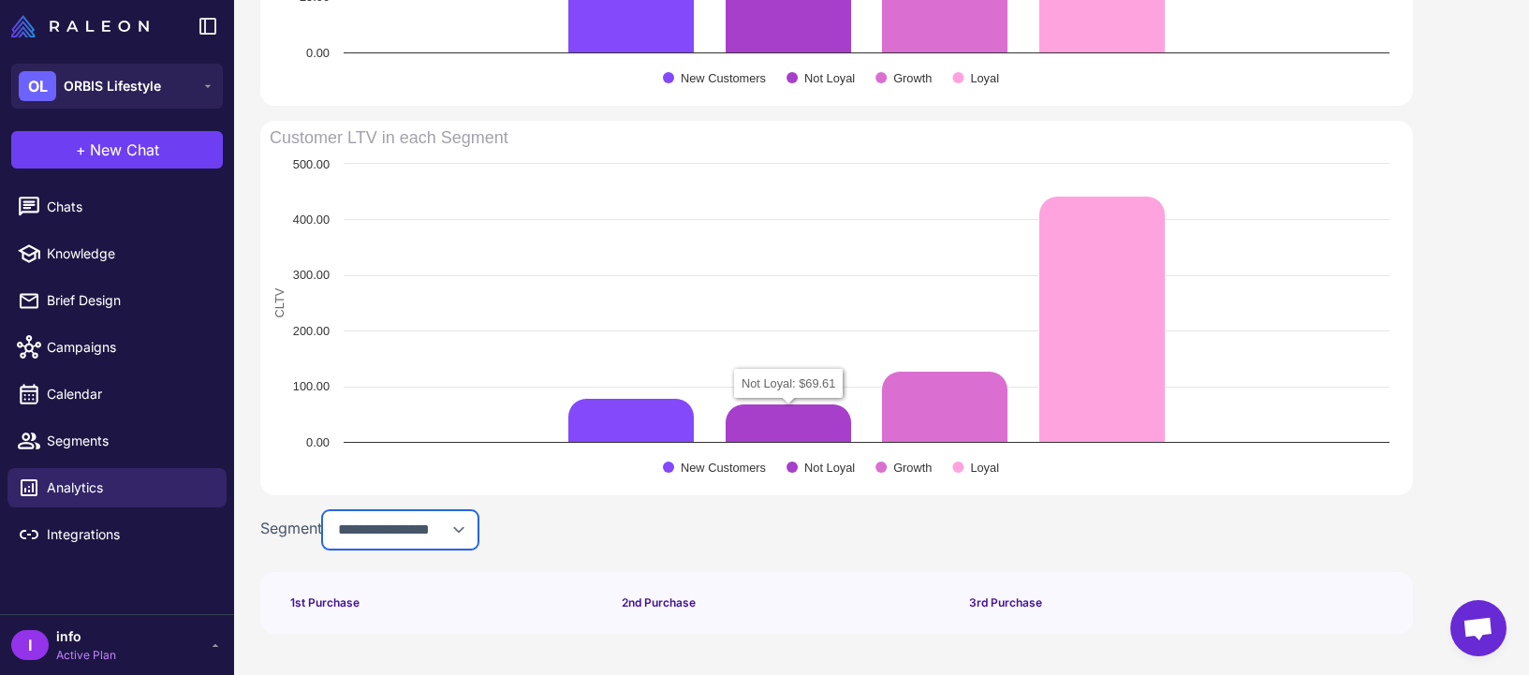
click at [388, 537] on select "**********" at bounding box center [400, 529] width 156 height 39
click at [327, 510] on select "**********" at bounding box center [400, 529] width 156 height 39
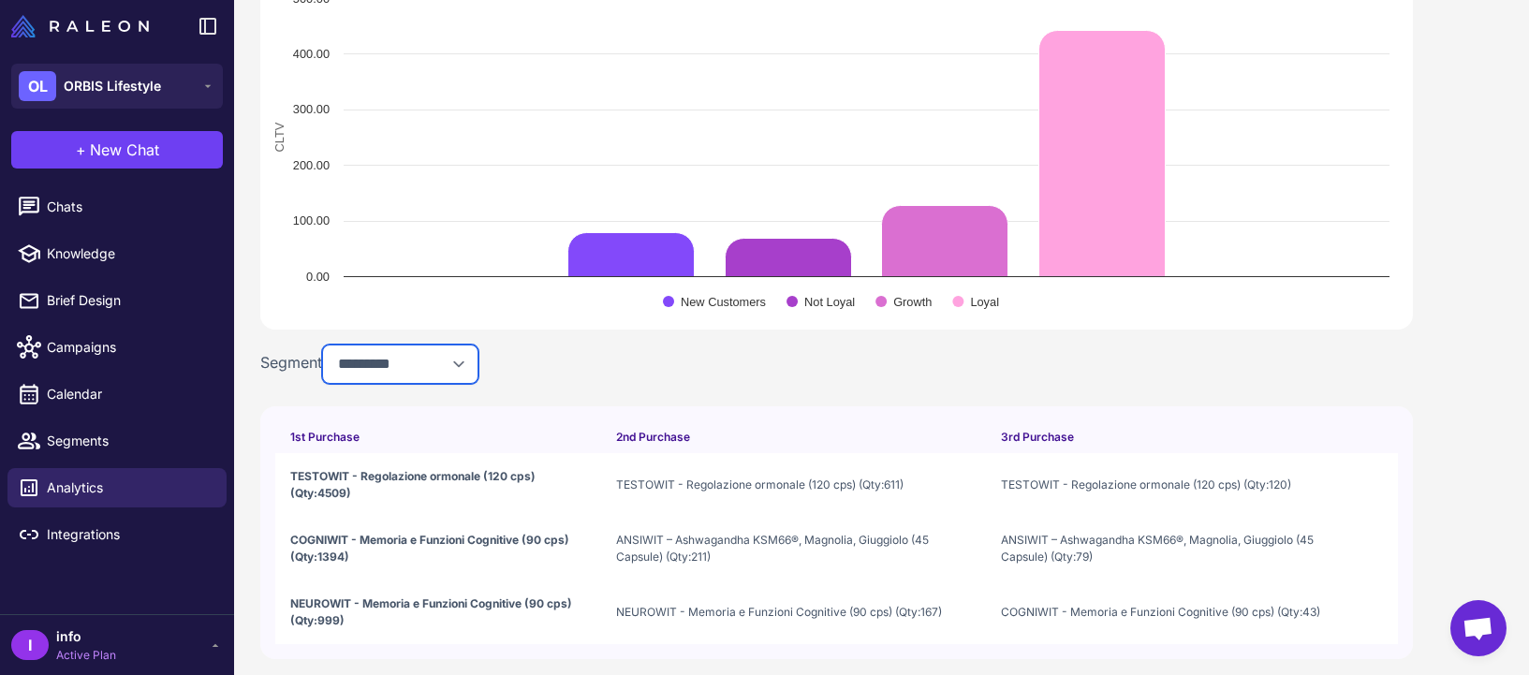
scroll to position [1489, 0]
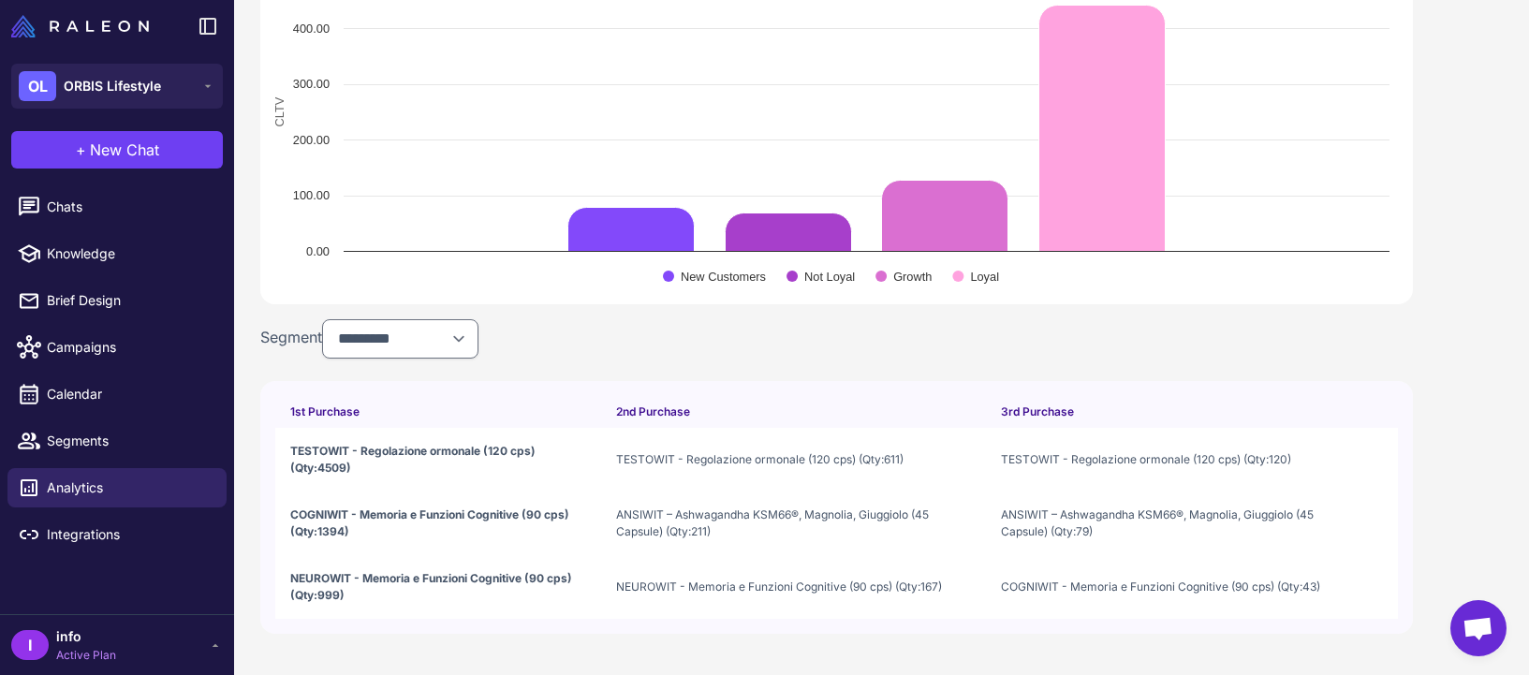
click at [482, 514] on span "COGNIWIT - Memoria e Funzioni Cognitive (90 cps) (Qty:1394)" at bounding box center [438, 524] width 296 height 34
click at [487, 584] on span "NEUROWIT - Memoria e Funzioni Cognitive (90 cps) (Qty:999)" at bounding box center [438, 587] width 296 height 34
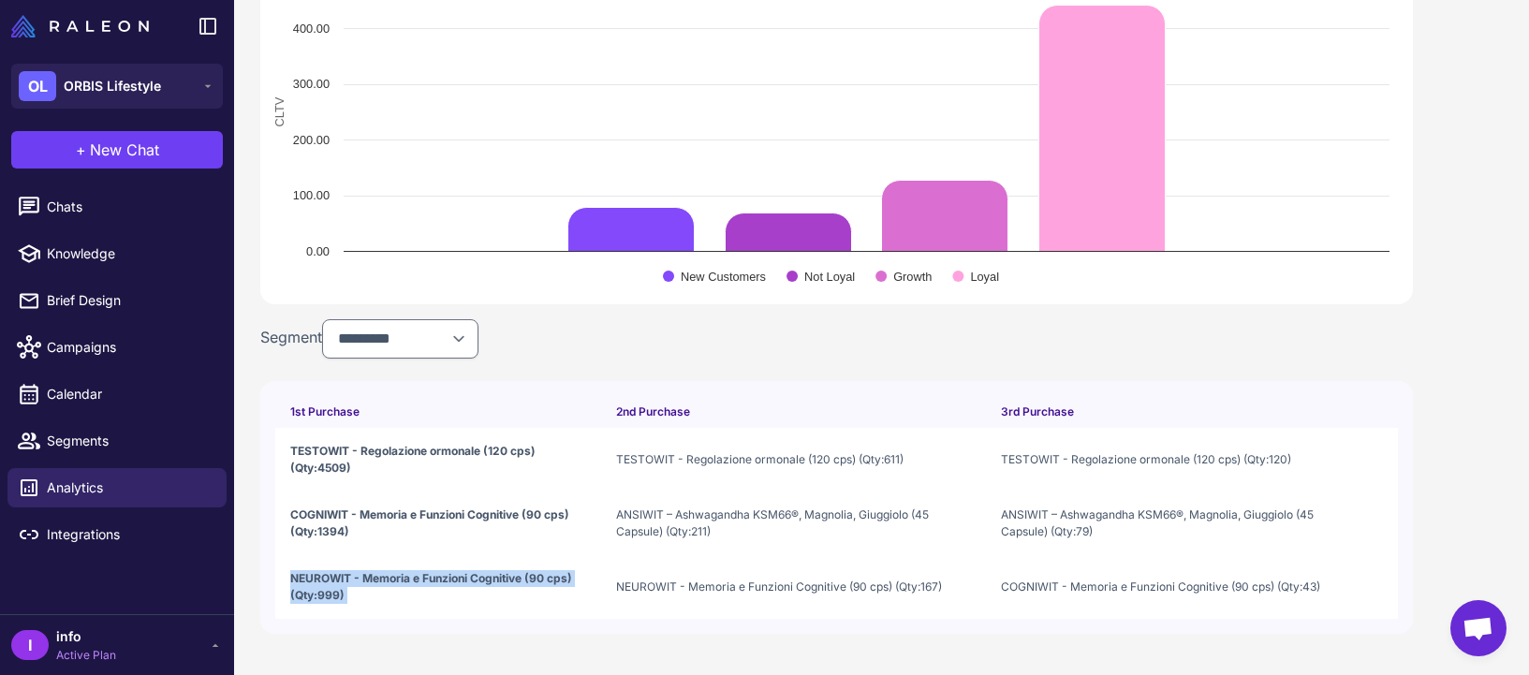
click at [487, 584] on span "NEUROWIT - Memoria e Funzioni Cognitive (90 cps) (Qty:999)" at bounding box center [438, 587] width 296 height 34
click at [489, 588] on span "NEUROWIT - Memoria e Funzioni Cognitive (90 cps) (Qty:999)" at bounding box center [438, 587] width 296 height 34
click at [735, 565] on td "NEUROWIT - Memoria e Funzioni Cognitive (90 cps) (Qty:167)" at bounding box center [793, 587] width 385 height 64
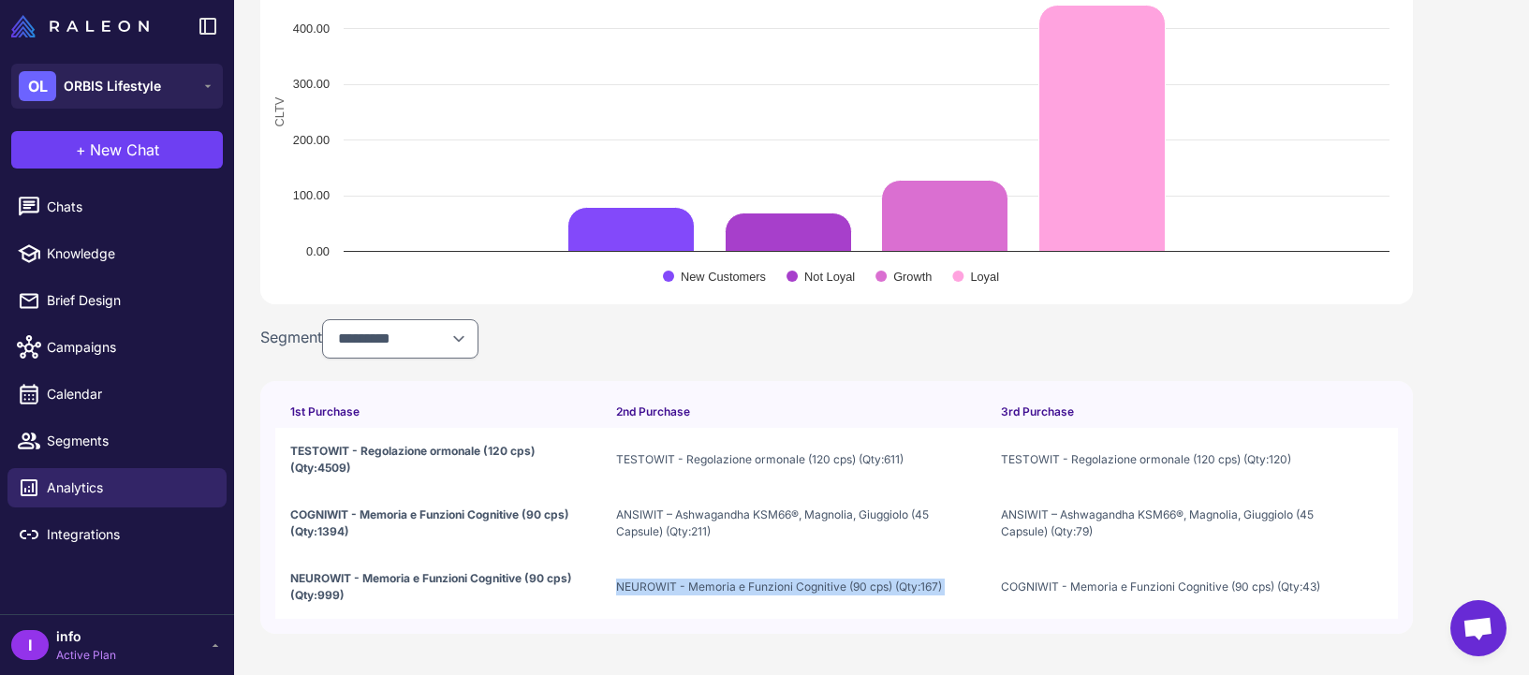
click at [735, 565] on td "NEUROWIT - Memoria e Funzioni Cognitive (90 cps) (Qty:167)" at bounding box center [793, 587] width 385 height 64
click at [743, 494] on td "ANSIWIT – Ashwagandha KSM66®, Magnolia, Giuggiolo (45 Capsule) (Qty:211)" at bounding box center [793, 524] width 385 height 64
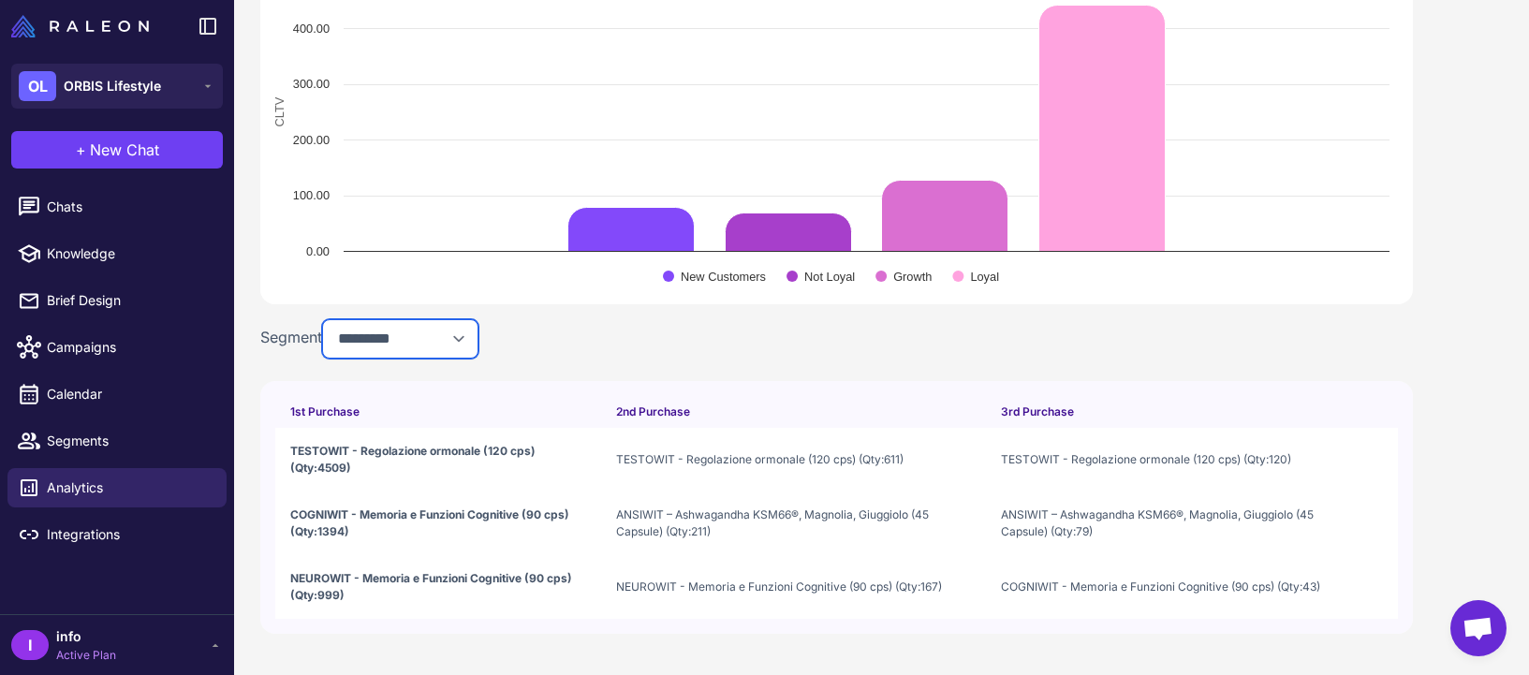
click at [440, 330] on select "**********" at bounding box center [400, 338] width 156 height 39
select select "**********"
click at [327, 335] on select "**********" at bounding box center [400, 338] width 156 height 39
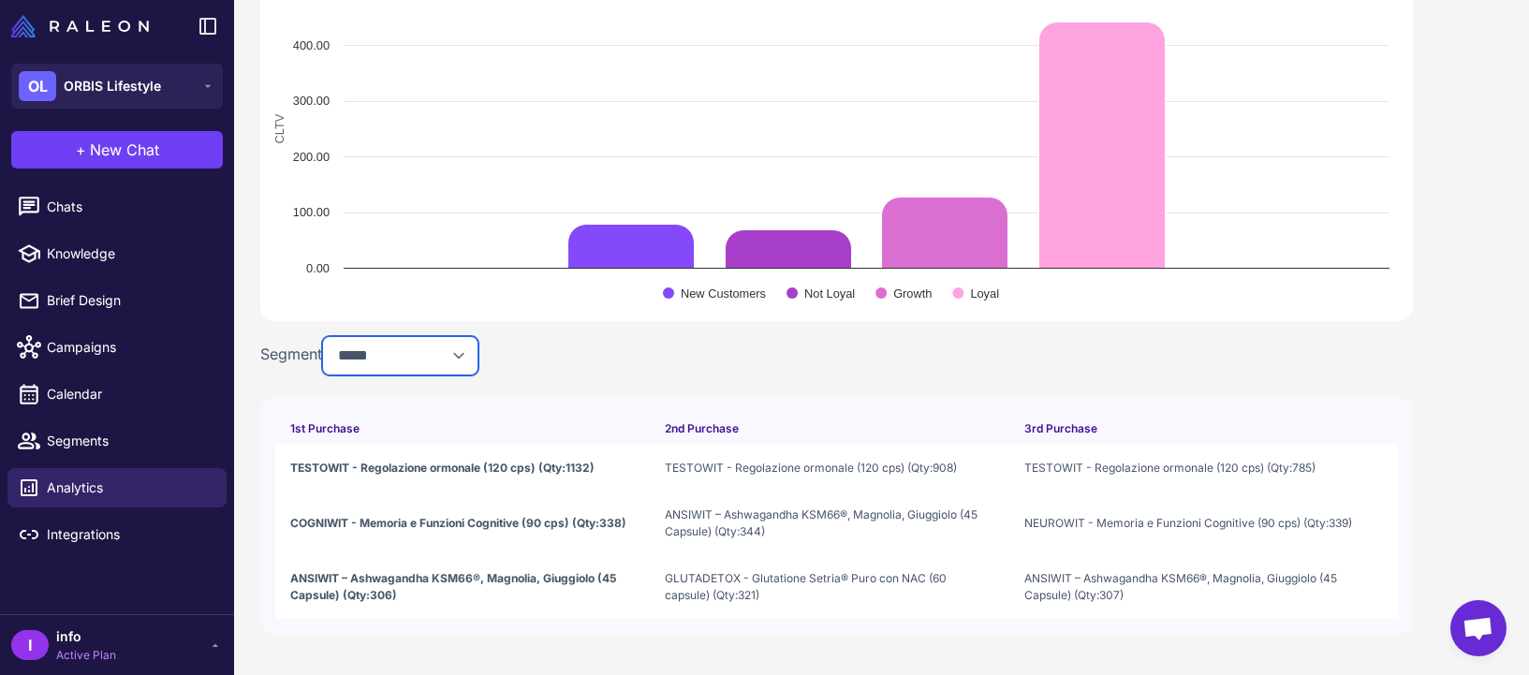
scroll to position [1472, 0]
click at [537, 347] on div "**********" at bounding box center [836, 355] width 1153 height 39
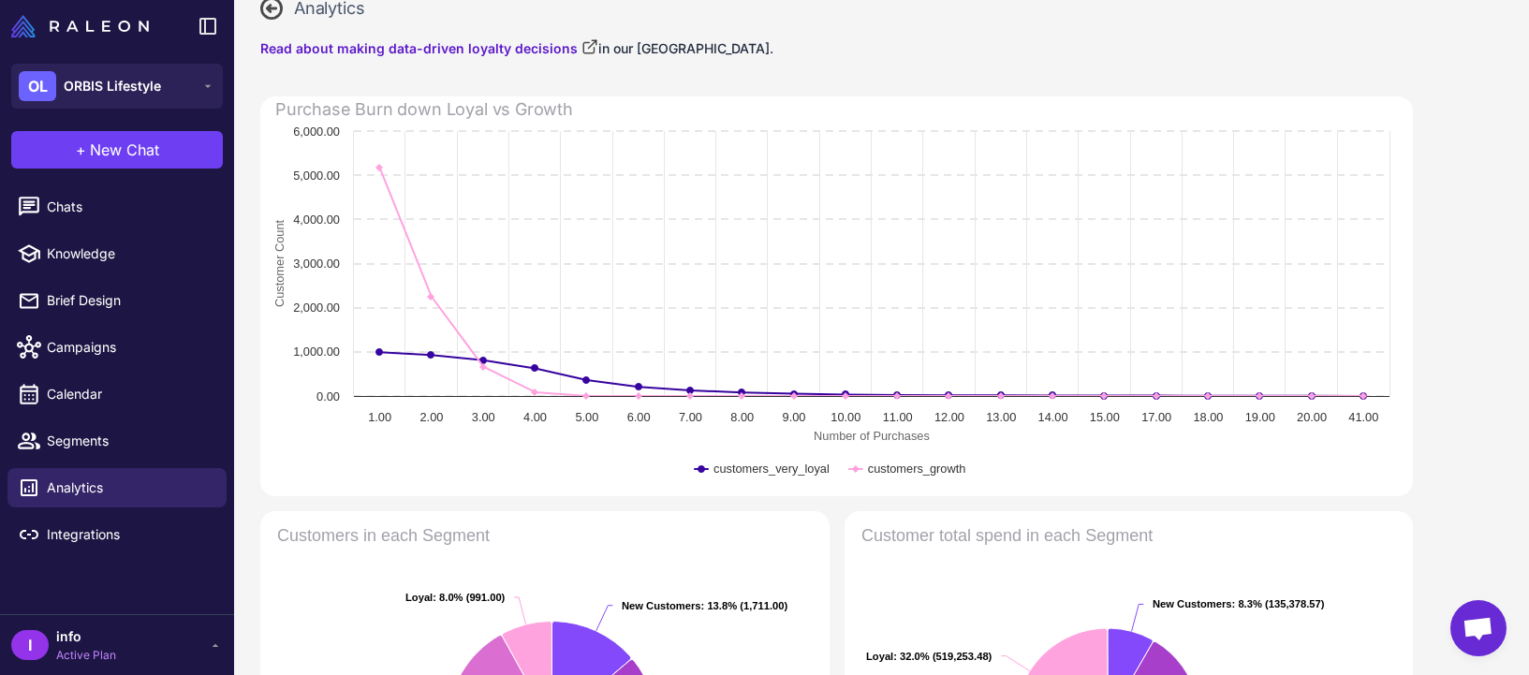
scroll to position [96, 0]
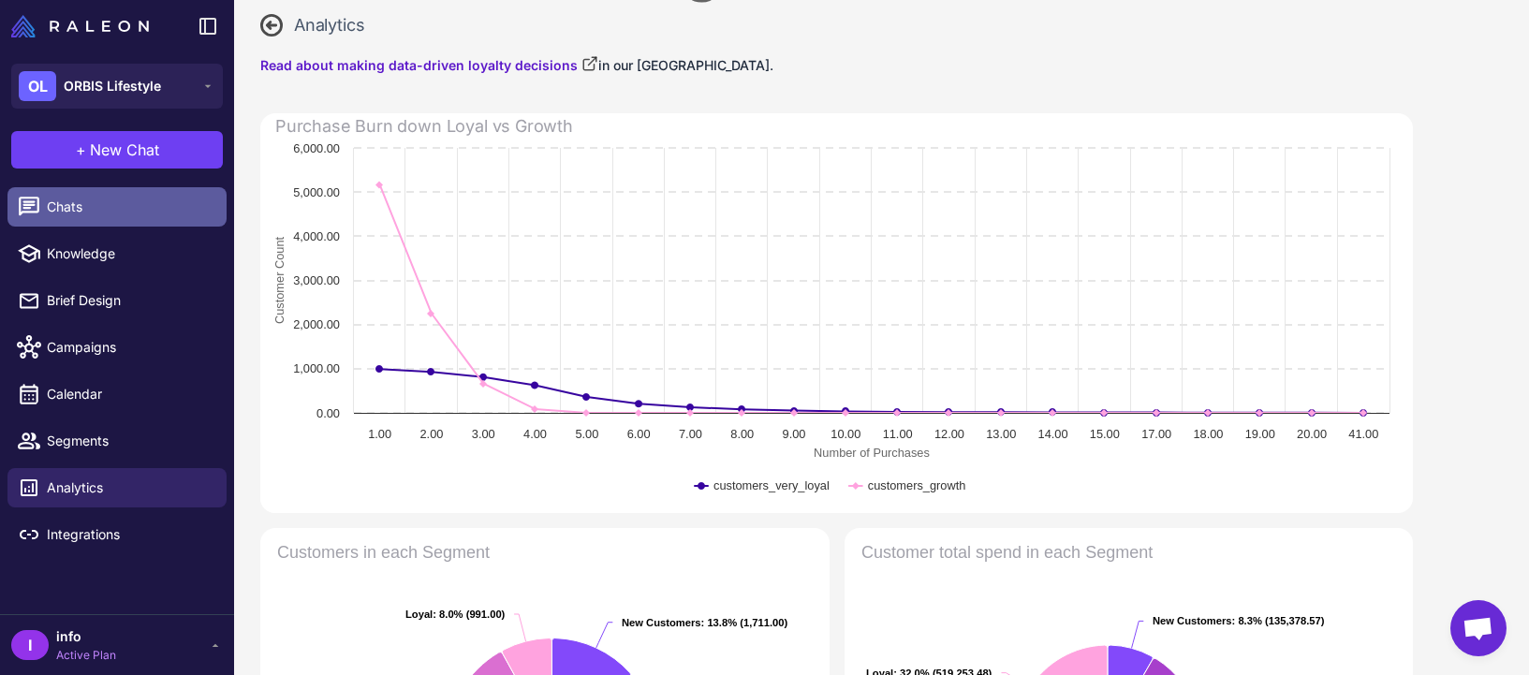
click at [91, 221] on link "Chats" at bounding box center [116, 206] width 219 height 39
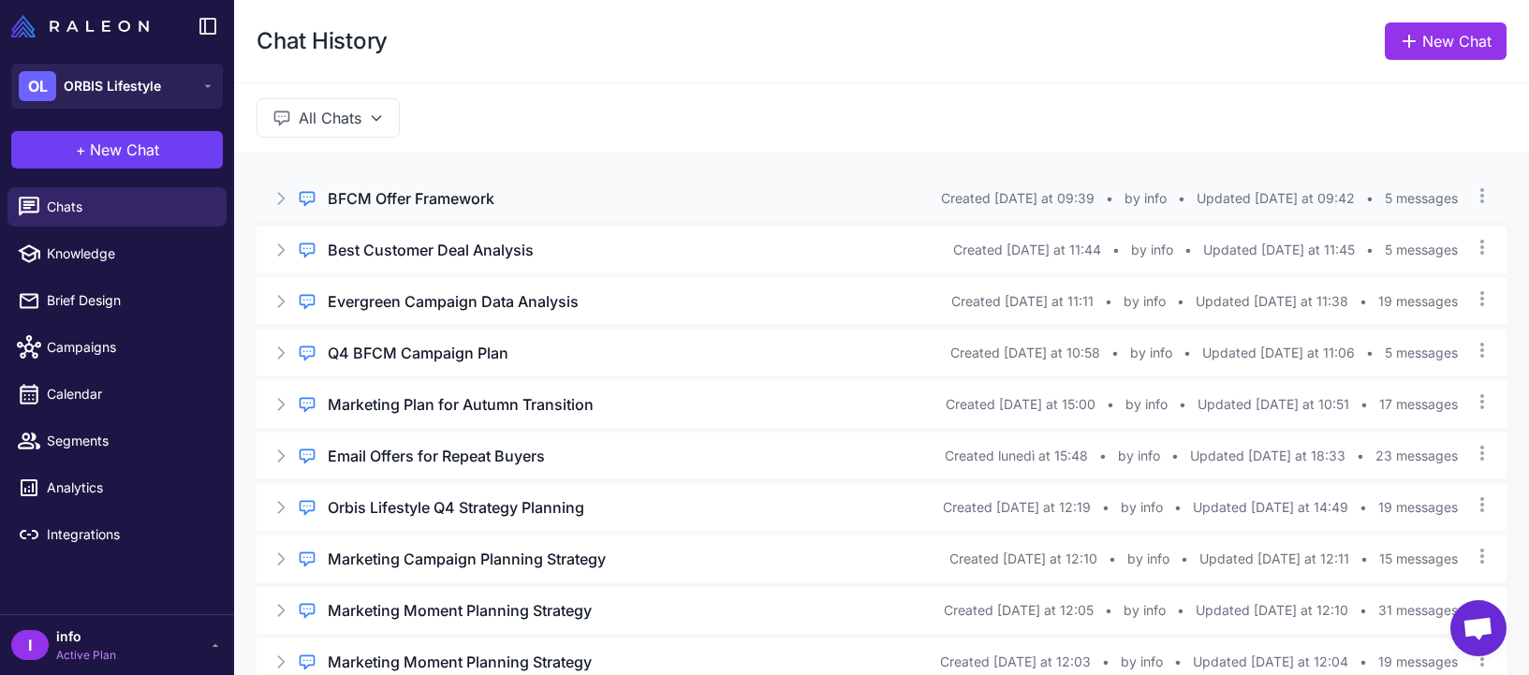
click at [507, 210] on div "Regular Chat BFCM Offer Framework Created [DATE] at 09:39 • by info • Updated […" at bounding box center [882, 198] width 1250 height 47
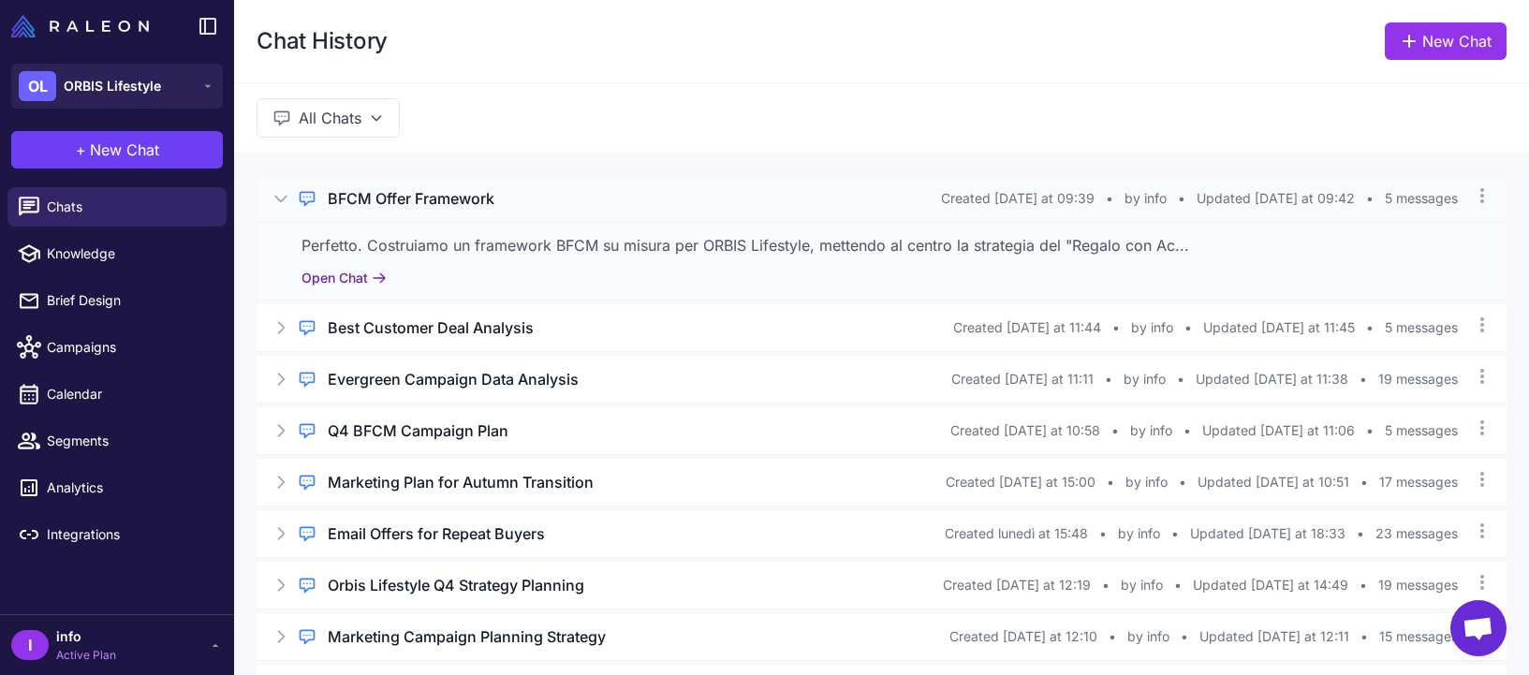
click at [310, 269] on button "Open Chat" at bounding box center [343, 278] width 85 height 21
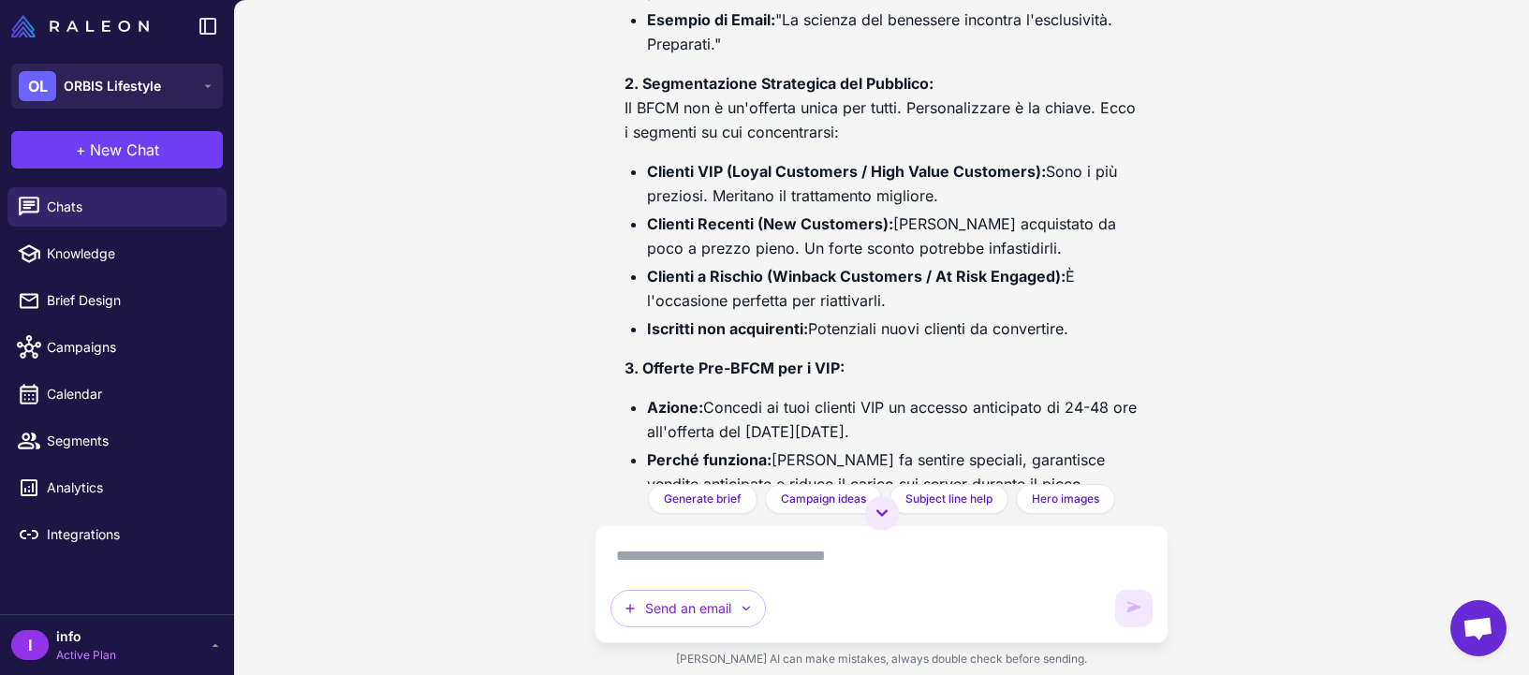
scroll to position [863, 0]
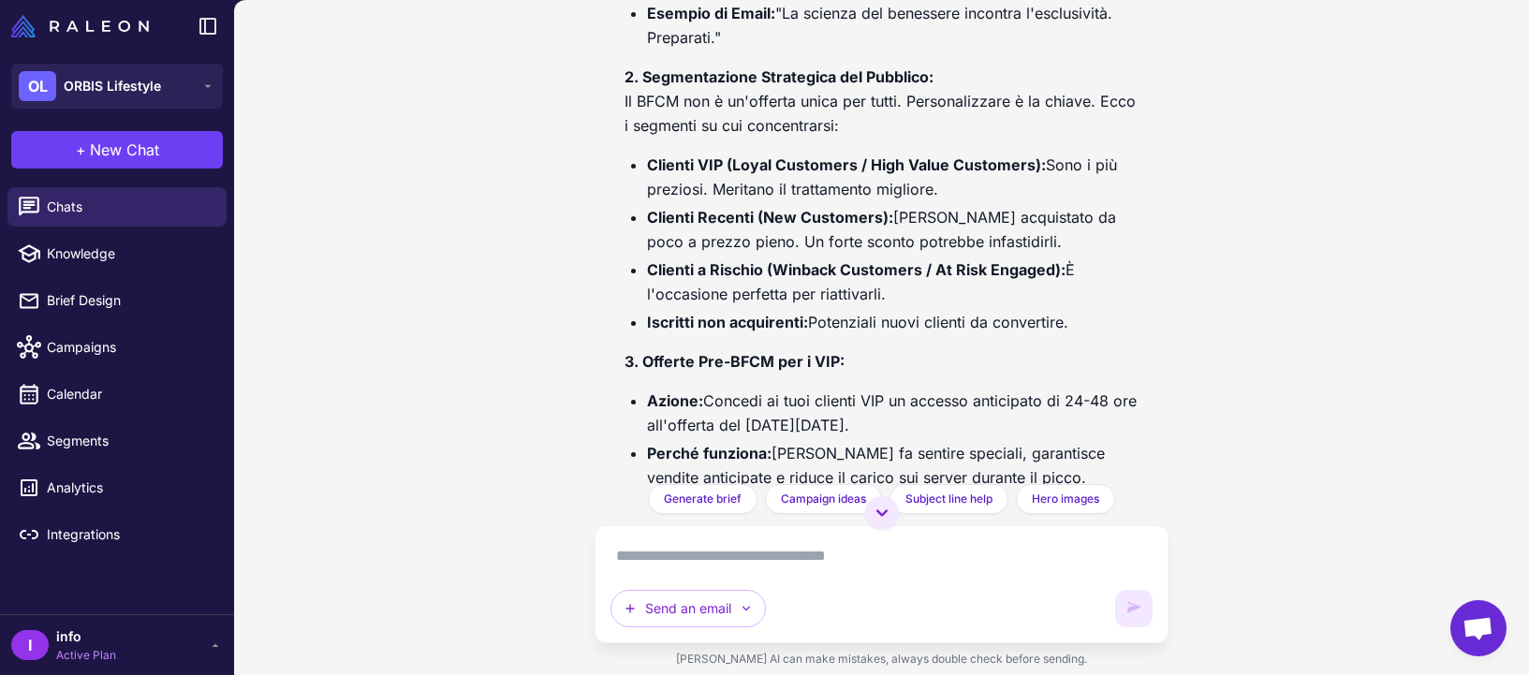
click at [831, 322] on li "Iscritti non acquirenti: Potenziali nuovi clienti da convertire." at bounding box center [892, 322] width 491 height 24
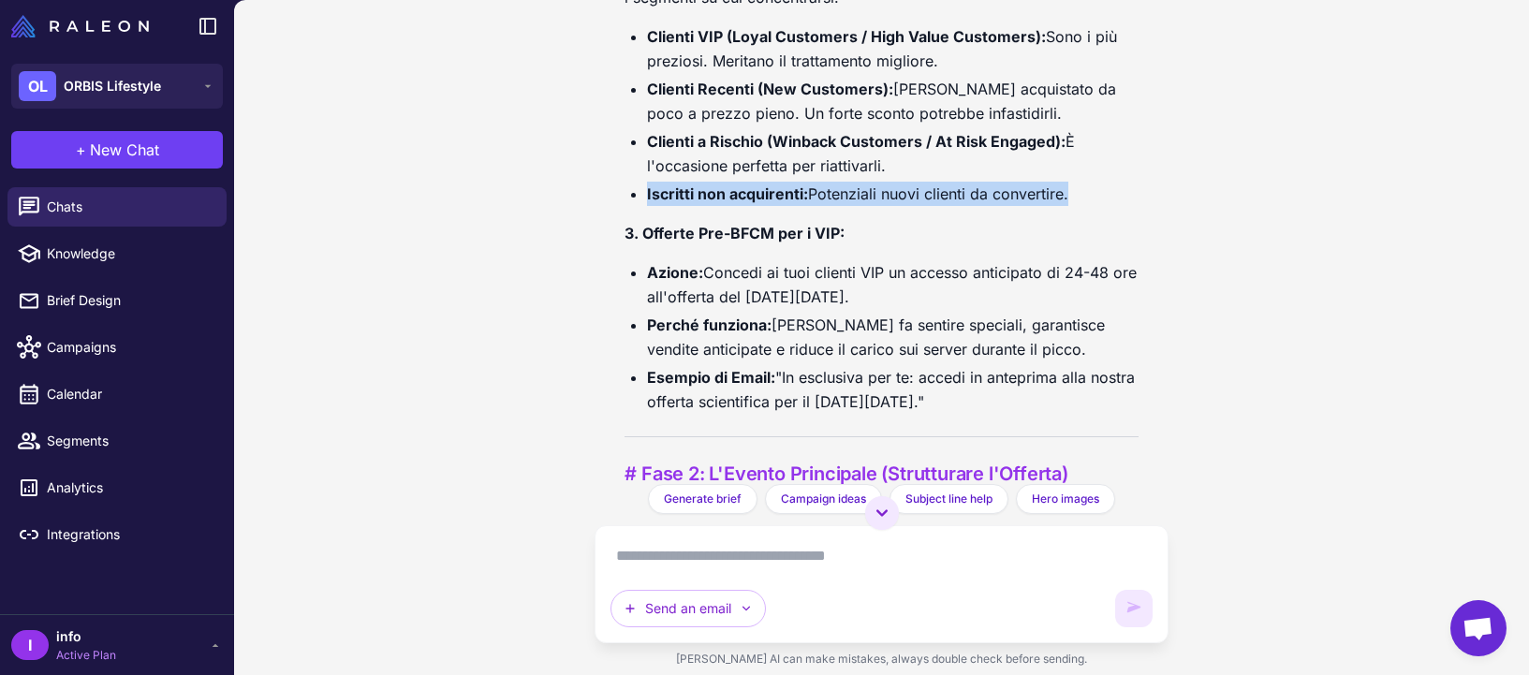
scroll to position [992, 0]
click at [827, 284] on li "Azione: Concedi ai tuoi clienti VIP un accesso anticipato di 24-48 ore all'offe…" at bounding box center [892, 283] width 491 height 49
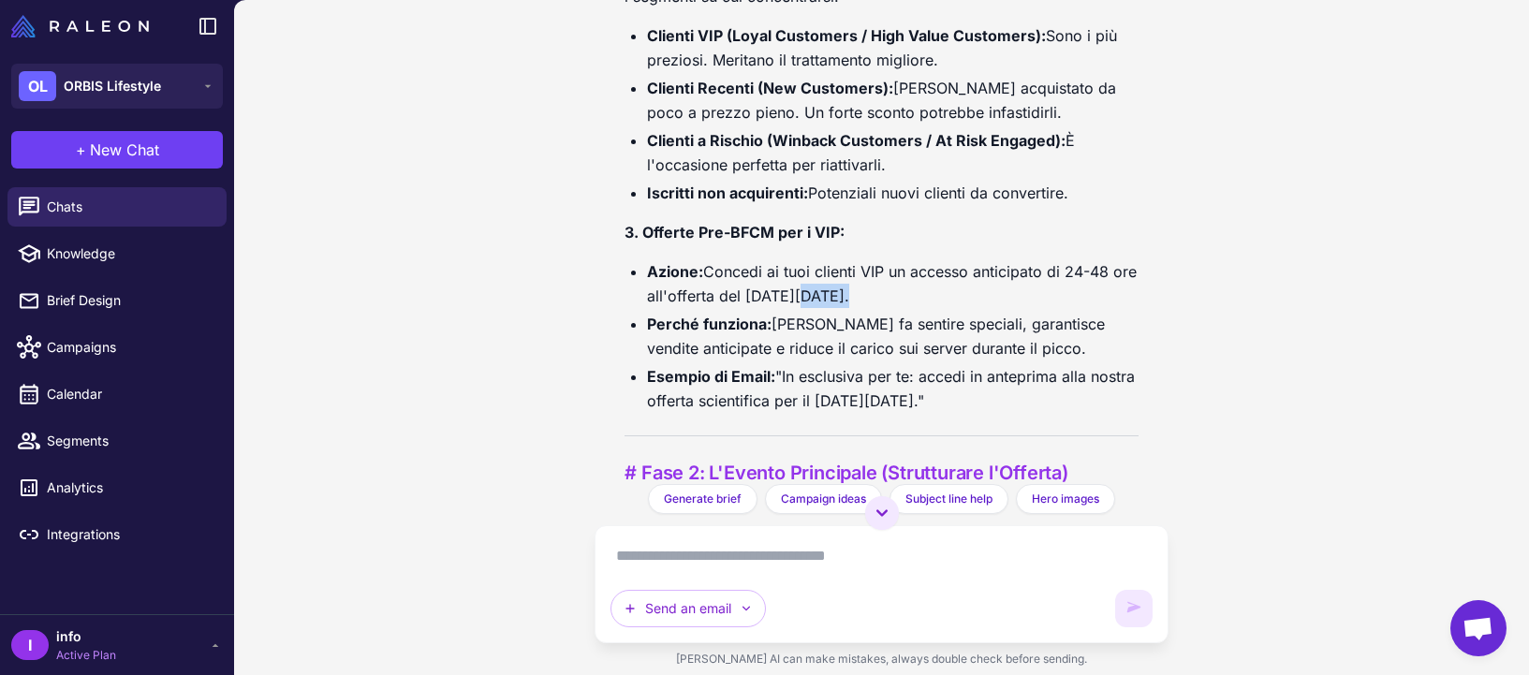
click at [827, 284] on li "Azione: Concedi ai tuoi clienti VIP un accesso anticipato di 24-48 ore all'offe…" at bounding box center [892, 283] width 491 height 49
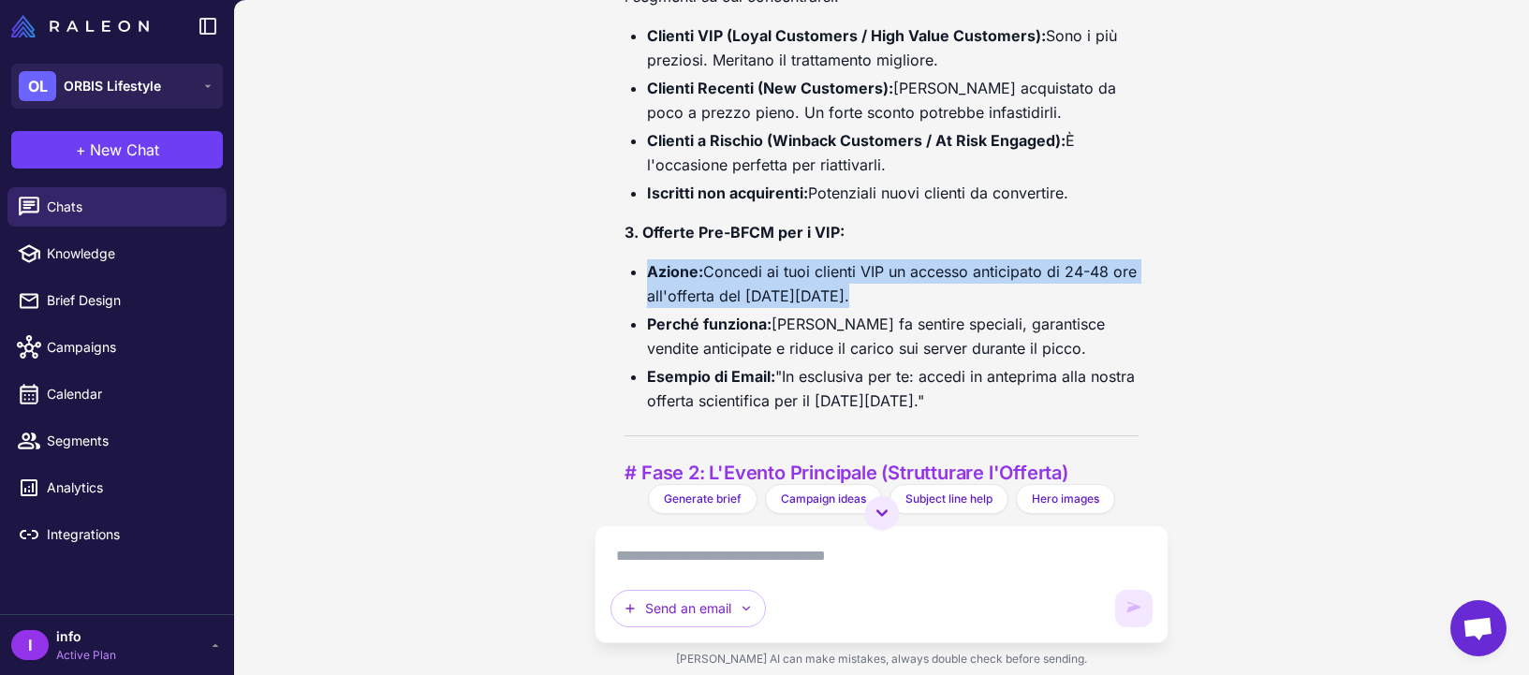
click at [827, 284] on li "Azione: Concedi ai tuoi clienti VIP un accesso anticipato di 24-48 ore all'offe…" at bounding box center [892, 283] width 491 height 49
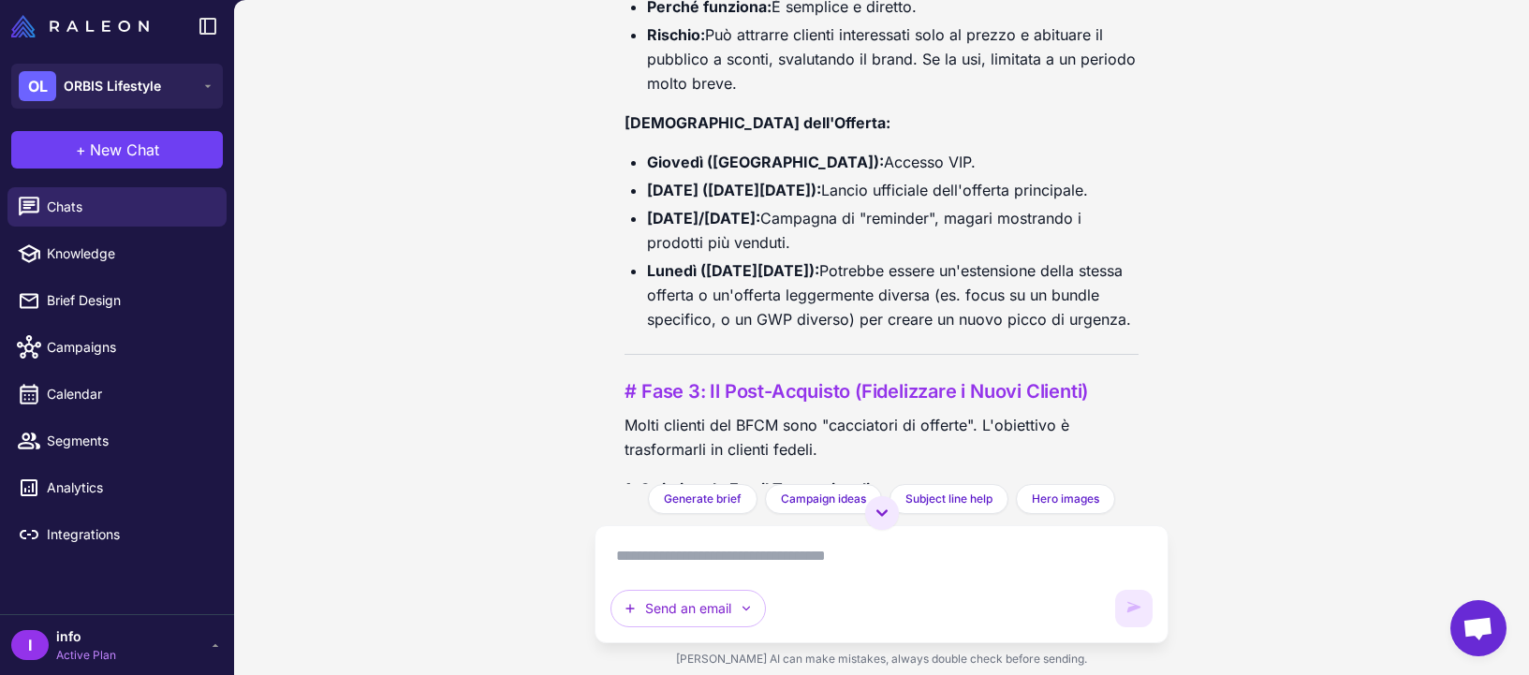
scroll to position [2325, 0]
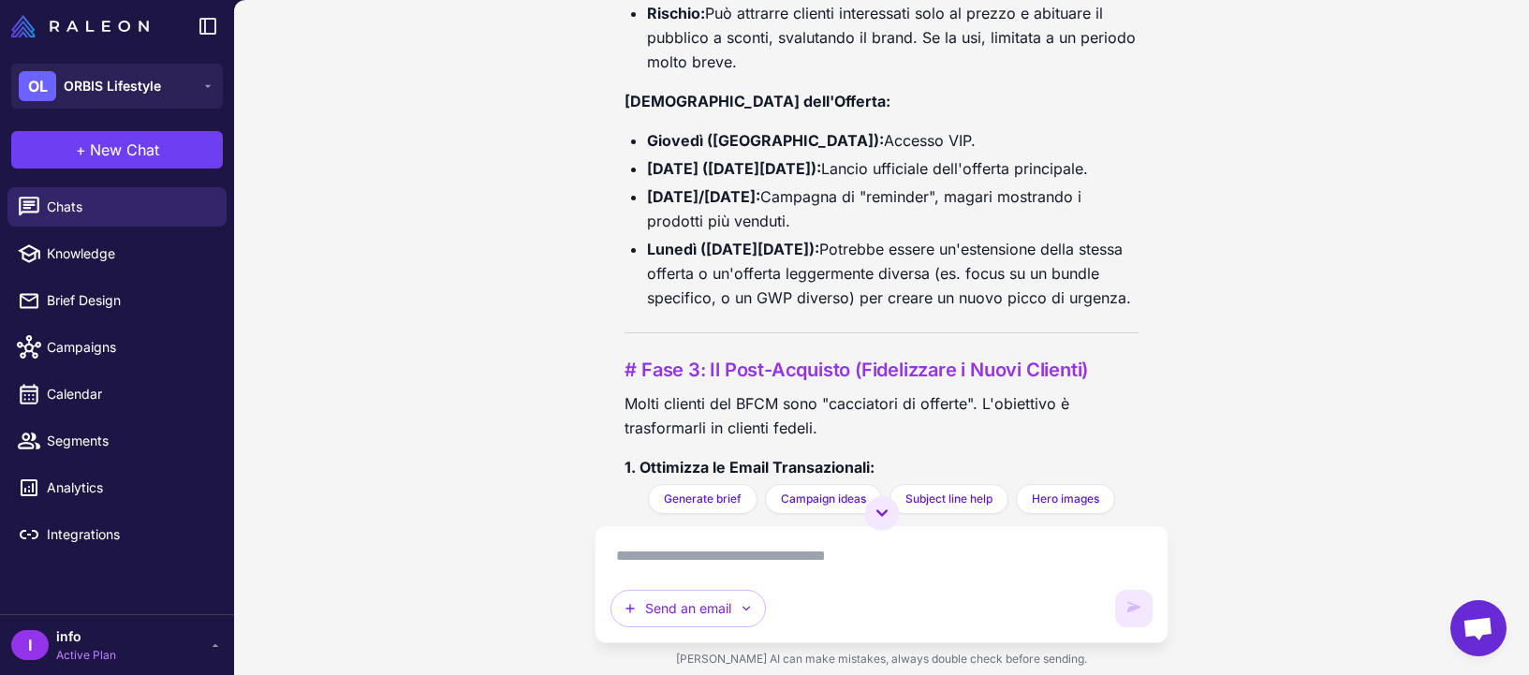
click at [786, 232] on li "[DATE]/[DATE]: Campagna di "reminder", magari mostrando i prodotti più venduti." at bounding box center [892, 208] width 491 height 49
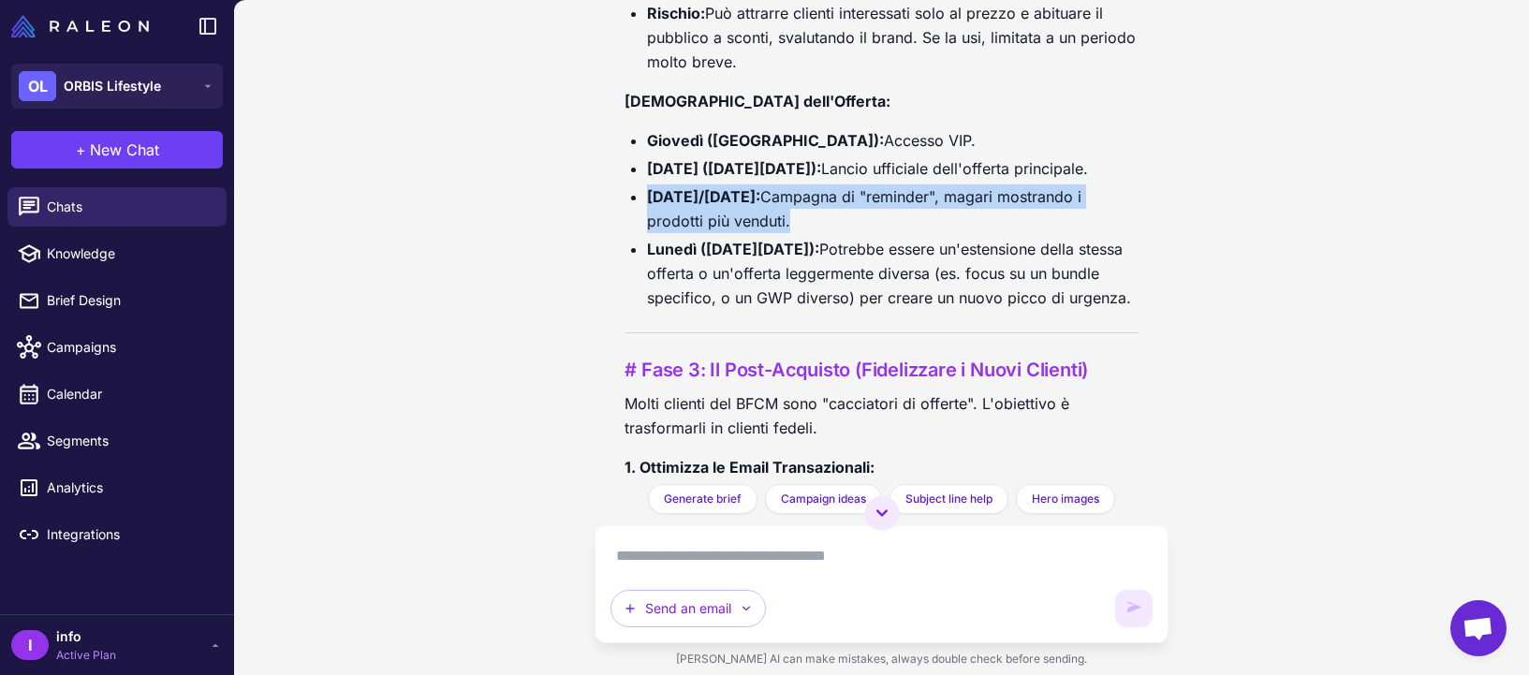
click at [786, 232] on li "[DATE]/[DATE]: Campagna di "reminder", magari mostrando i prodotti più venduti." at bounding box center [892, 208] width 491 height 49
click at [788, 233] on li "[DATE]/[DATE]: Campagna di "reminder", magari mostrando i prodotti più venduti." at bounding box center [892, 208] width 491 height 49
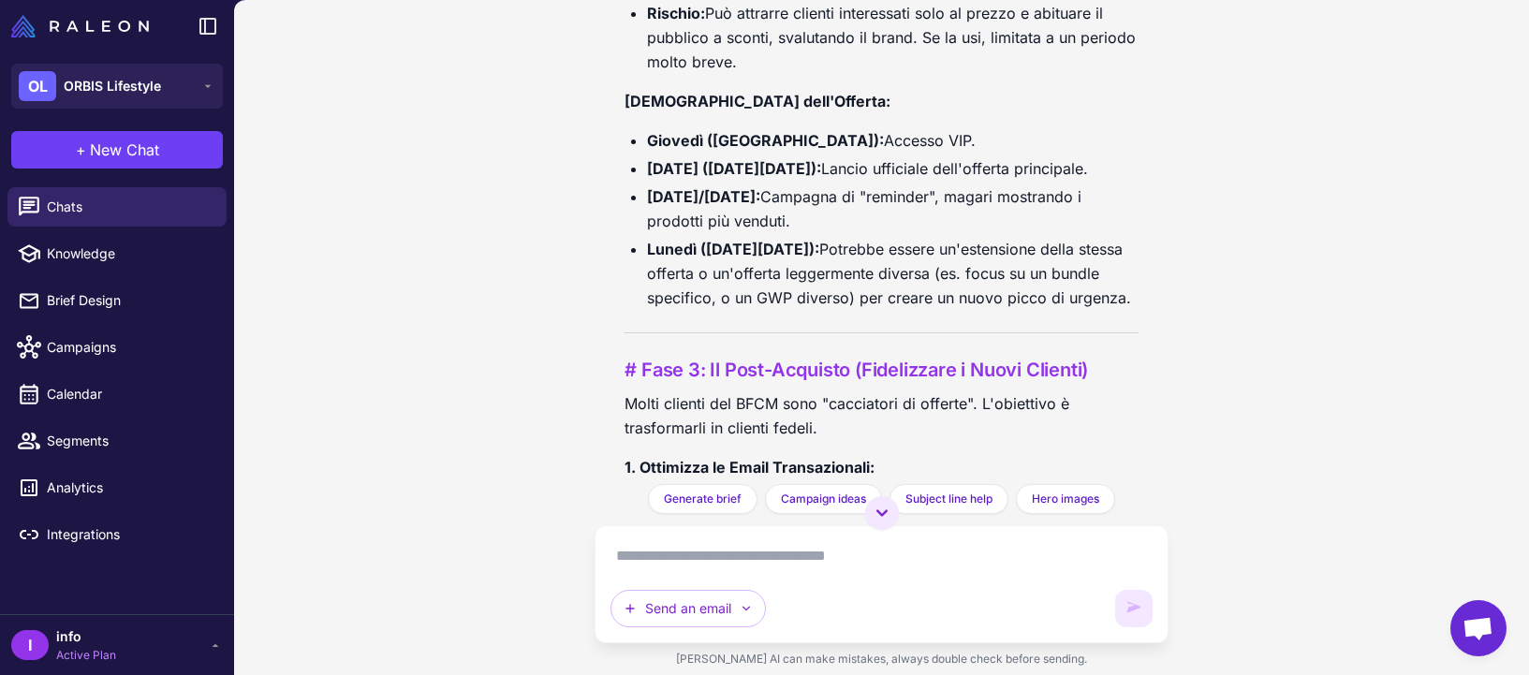
click at [788, 233] on li "[DATE]/[DATE]: Campagna di "reminder", magari mostrando i prodotti più venduti." at bounding box center [892, 208] width 491 height 49
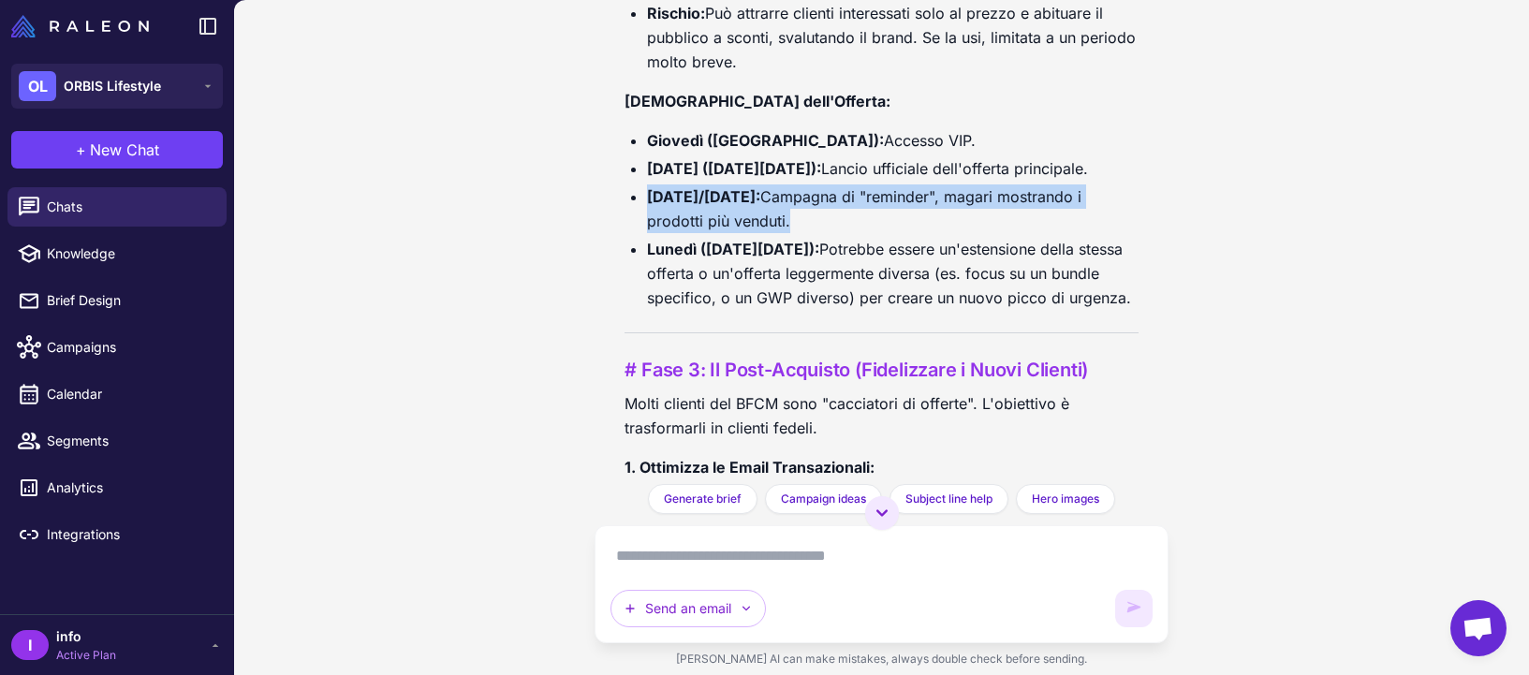
click at [788, 233] on li "[DATE]/[DATE]: Campagna di "reminder", magari mostrando i prodotti più venduti." at bounding box center [892, 208] width 491 height 49
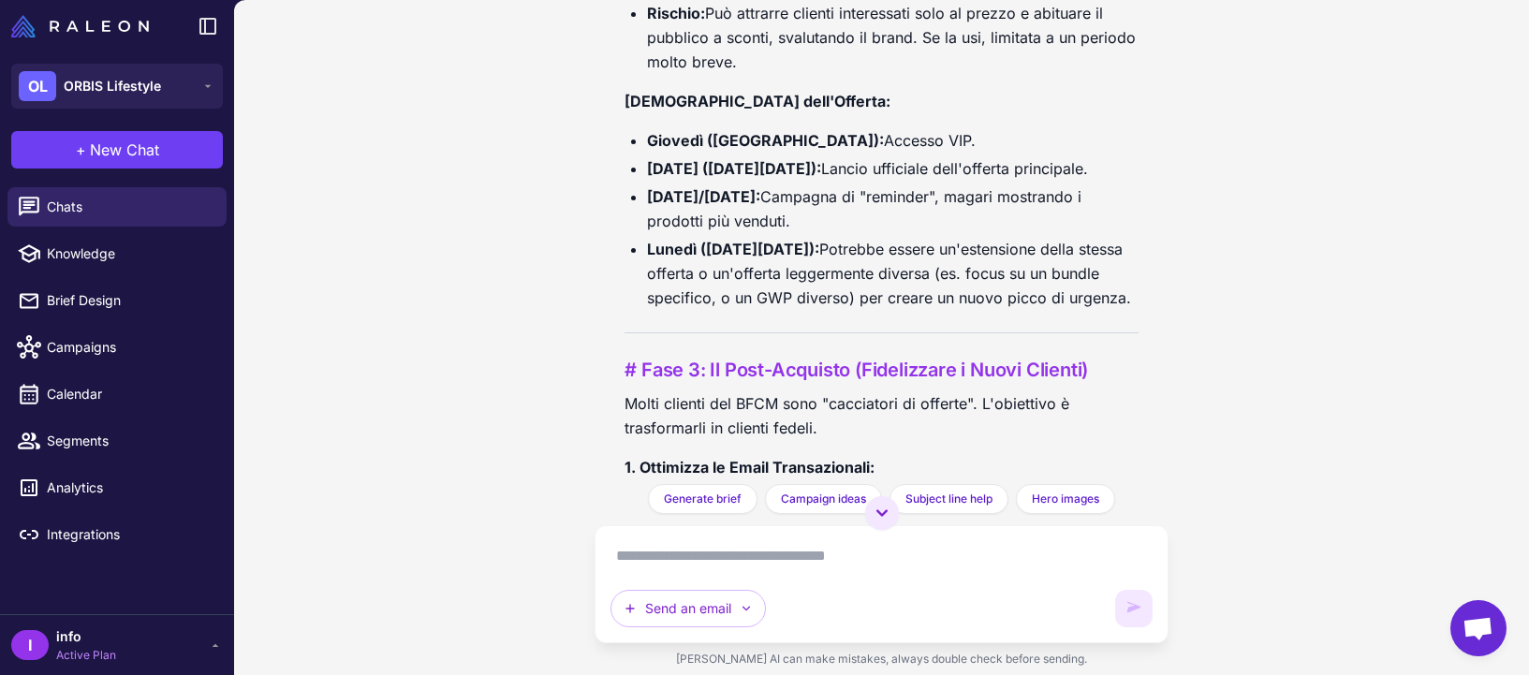
click at [791, 283] on li "Lunedì ([DATE][DATE]): Potrebbe essere un'estensione della stessa offerta o un'…" at bounding box center [892, 273] width 491 height 73
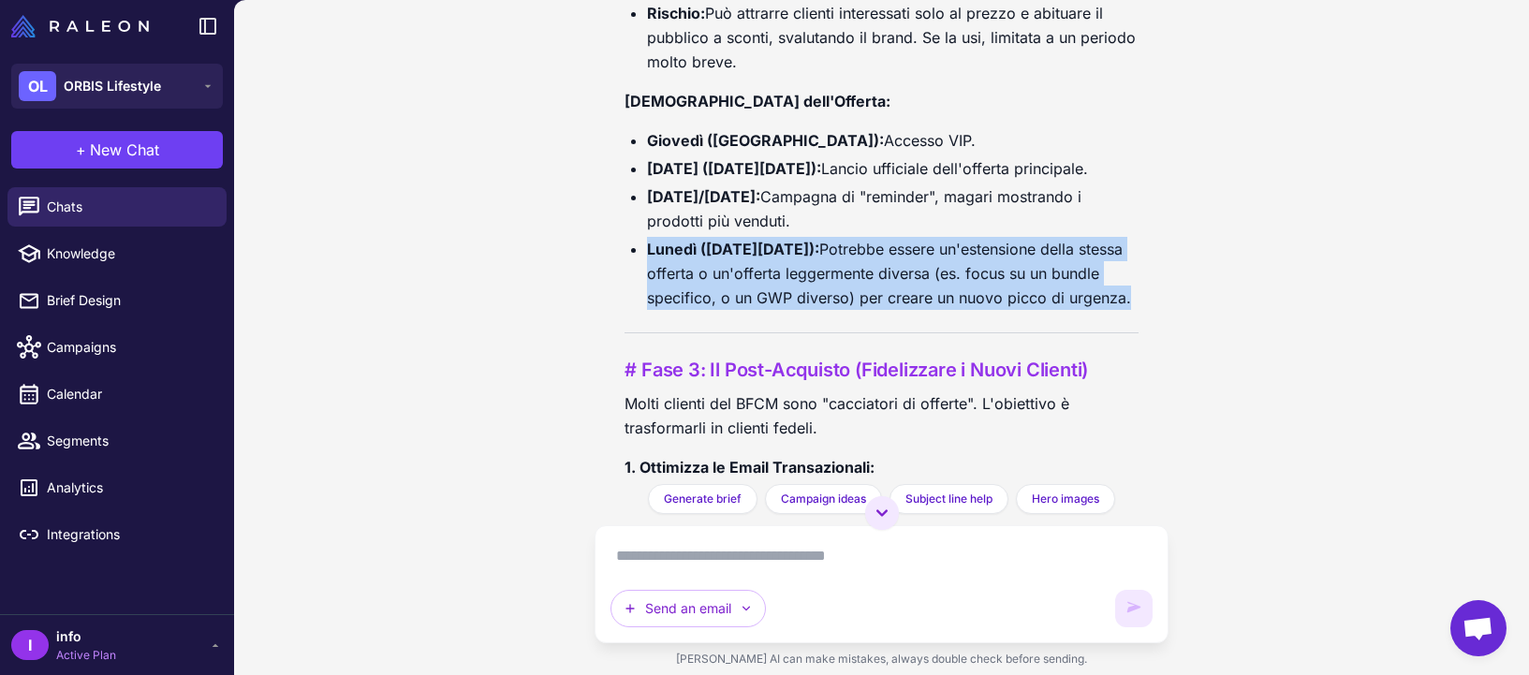
click at [791, 283] on li "Lunedì ([DATE][DATE]): Potrebbe essere un'estensione della stessa offerta o un'…" at bounding box center [892, 273] width 491 height 73
click at [800, 310] on li "Lunedì ([DATE][DATE]): Potrebbe essere un'estensione della stessa offerta o un'…" at bounding box center [892, 273] width 491 height 73
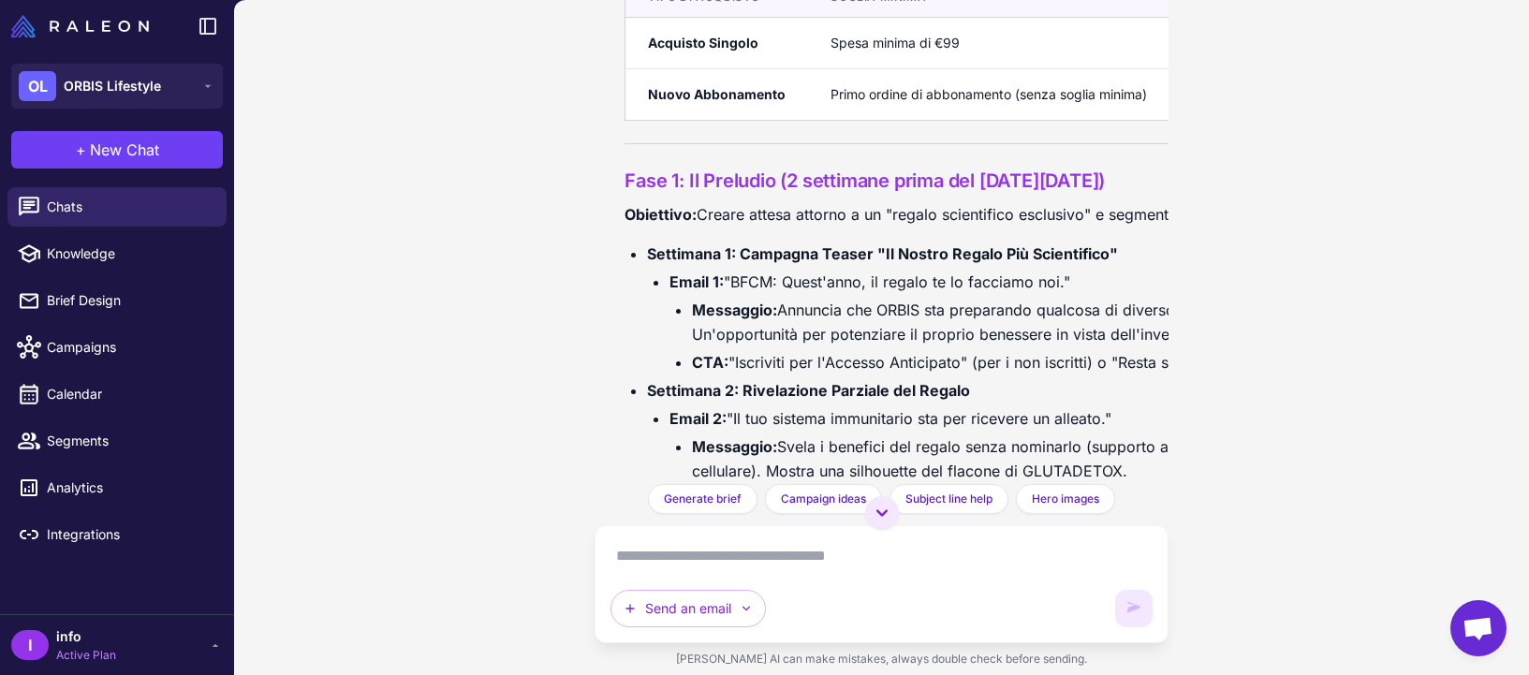
scroll to position [4152, 0]
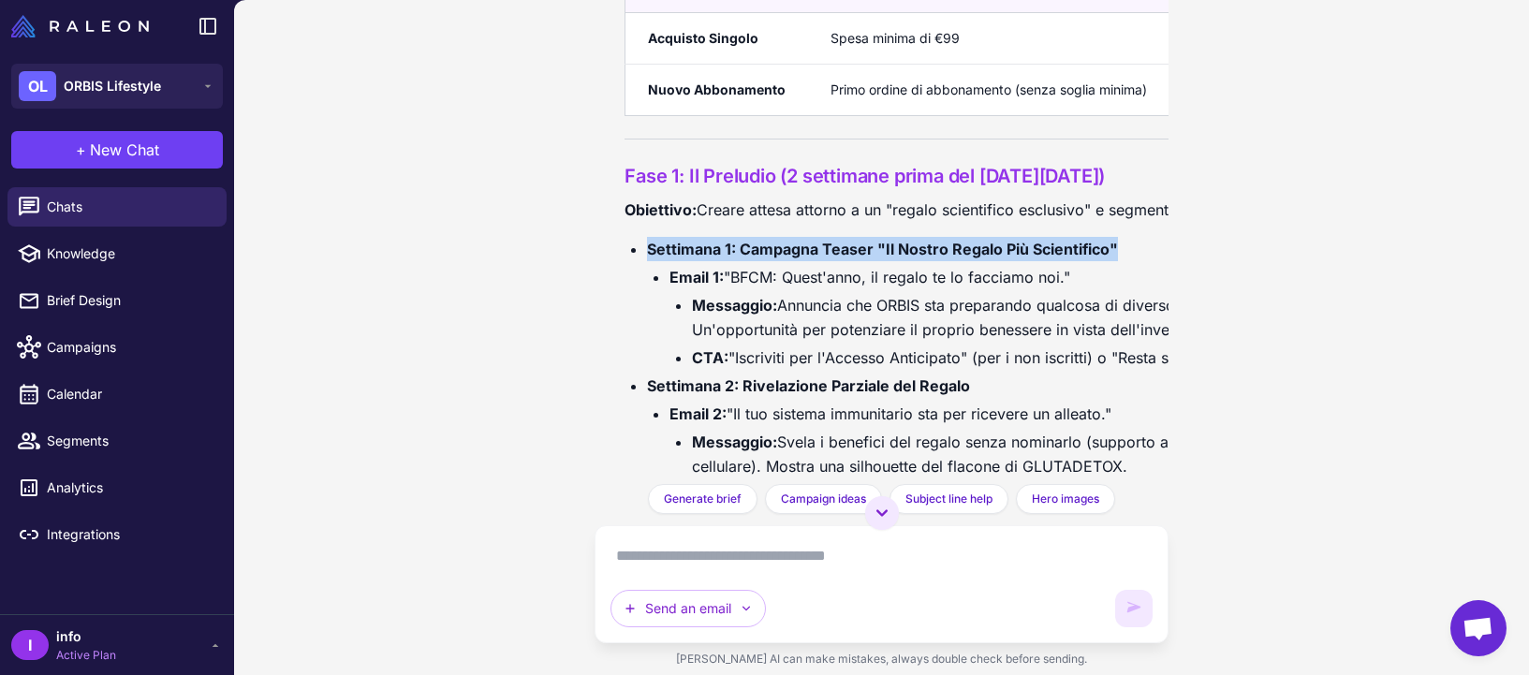
click at [808, 258] on strong "Settimana 1: Campagna Teaser "Il Nostro Regalo Più Scientifico"" at bounding box center [882, 249] width 471 height 19
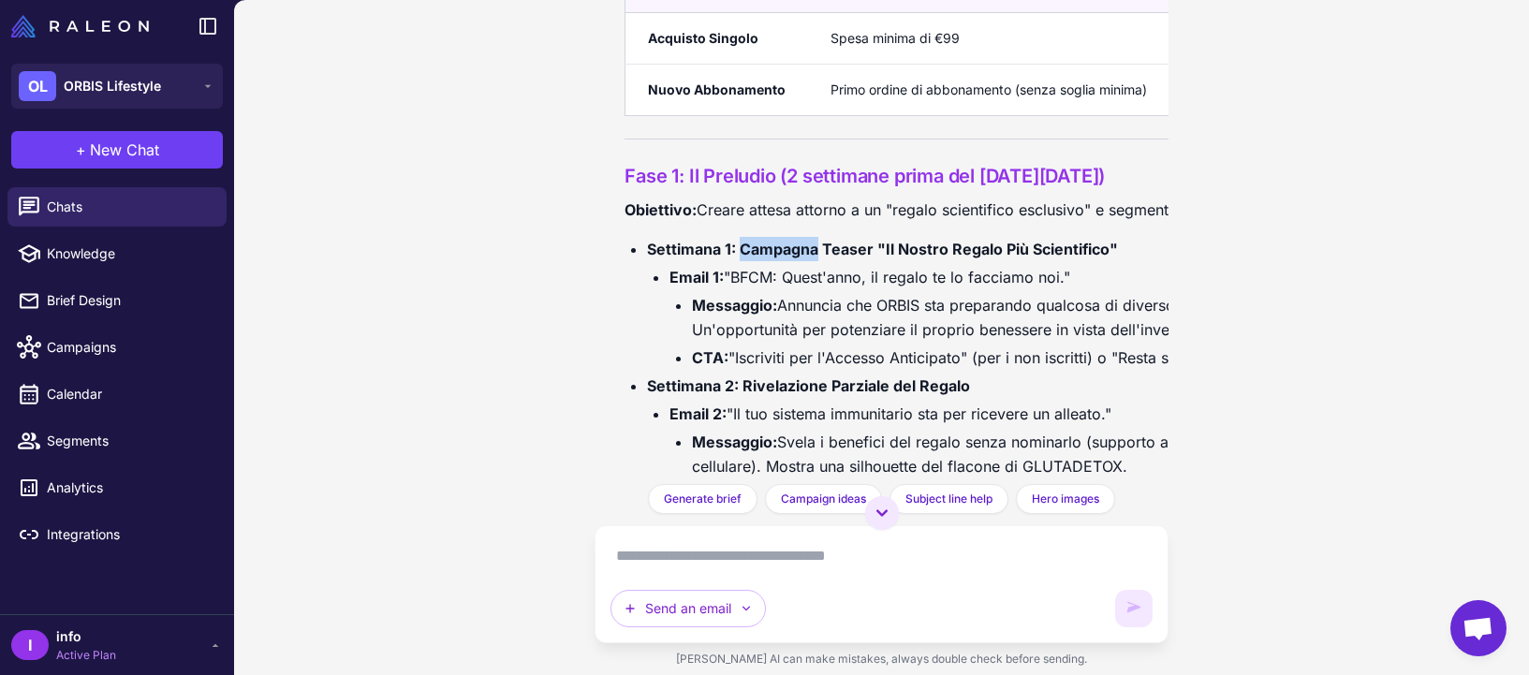
click at [808, 258] on strong "Settimana 1: Campagna Teaser "Il Nostro Regalo Più Scientifico"" at bounding box center [882, 249] width 471 height 19
click at [810, 341] on li "Email 1: "BFCM: Quest'anno, il regalo te lo facciamo noi." Messaggio: Annuncia …" at bounding box center [1014, 317] width 690 height 105
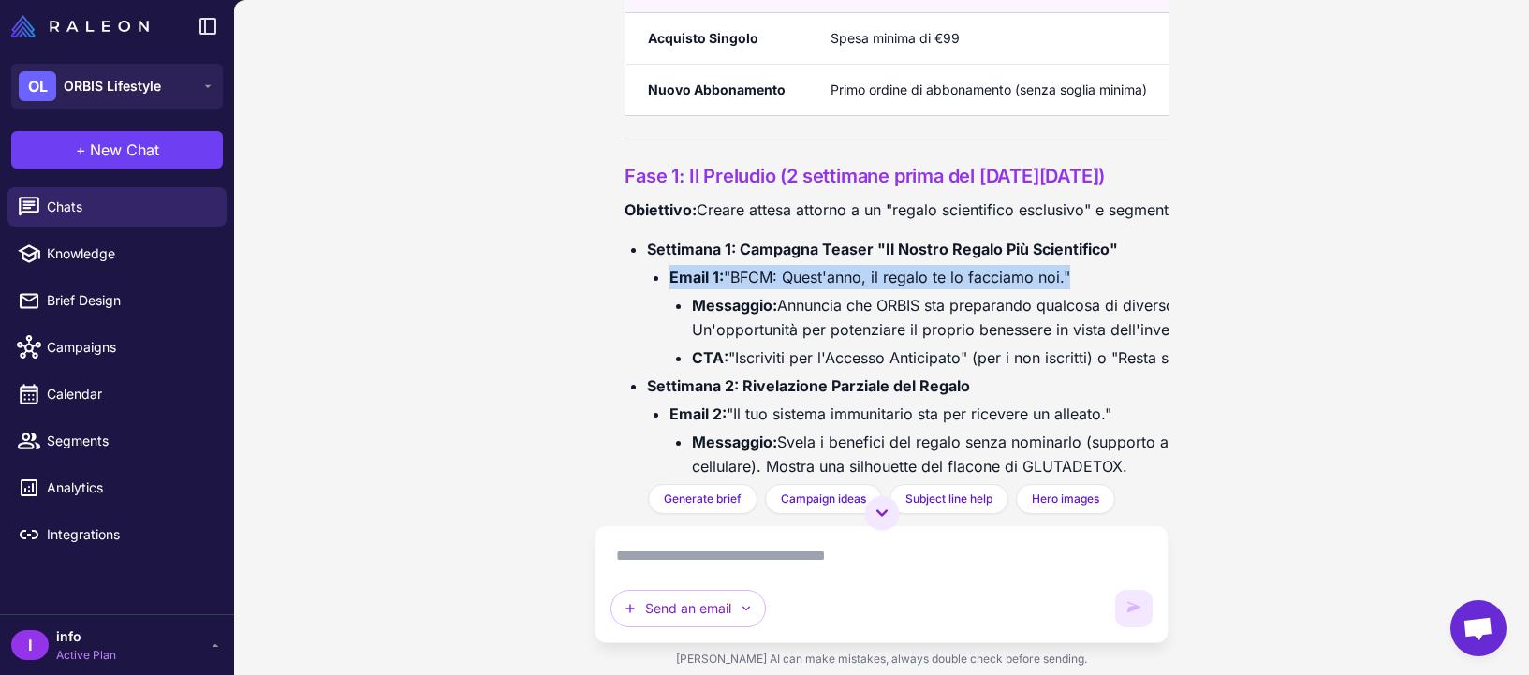
click at [810, 341] on li "Email 1: "BFCM: Quest'anno, il regalo te lo facciamo noi." Messaggio: Annuncia …" at bounding box center [1014, 317] width 690 height 105
click at [825, 342] on li "Messaggio: Annuncia che ORBIS sta preparando qualcosa di diverso da un semplice…" at bounding box center [1026, 317] width 668 height 49
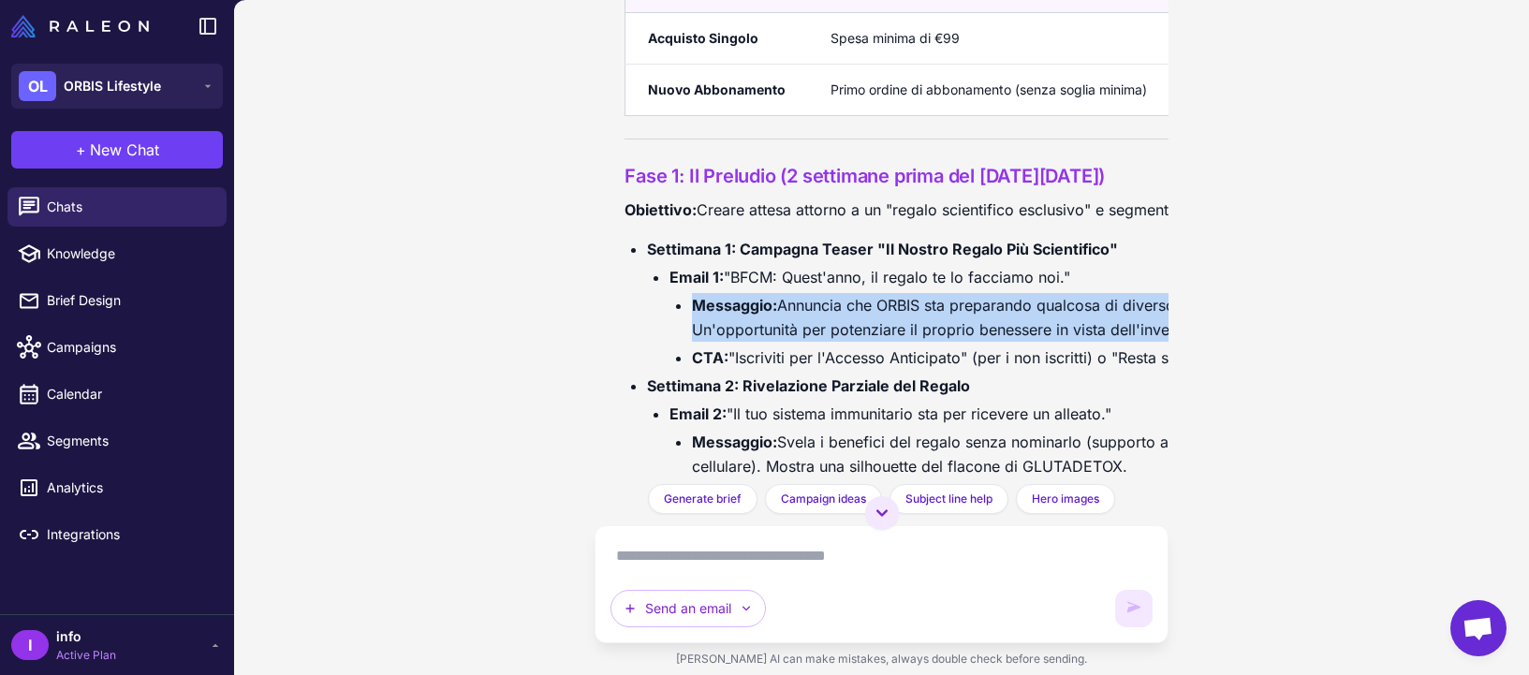
click at [825, 342] on li "Messaggio: Annuncia che ORBIS sta preparando qualcosa di diverso da un semplice…" at bounding box center [1026, 317] width 668 height 49
click at [824, 342] on li "Messaggio: Annuncia che ORBIS sta preparando qualcosa di diverso da un semplice…" at bounding box center [1026, 317] width 668 height 49
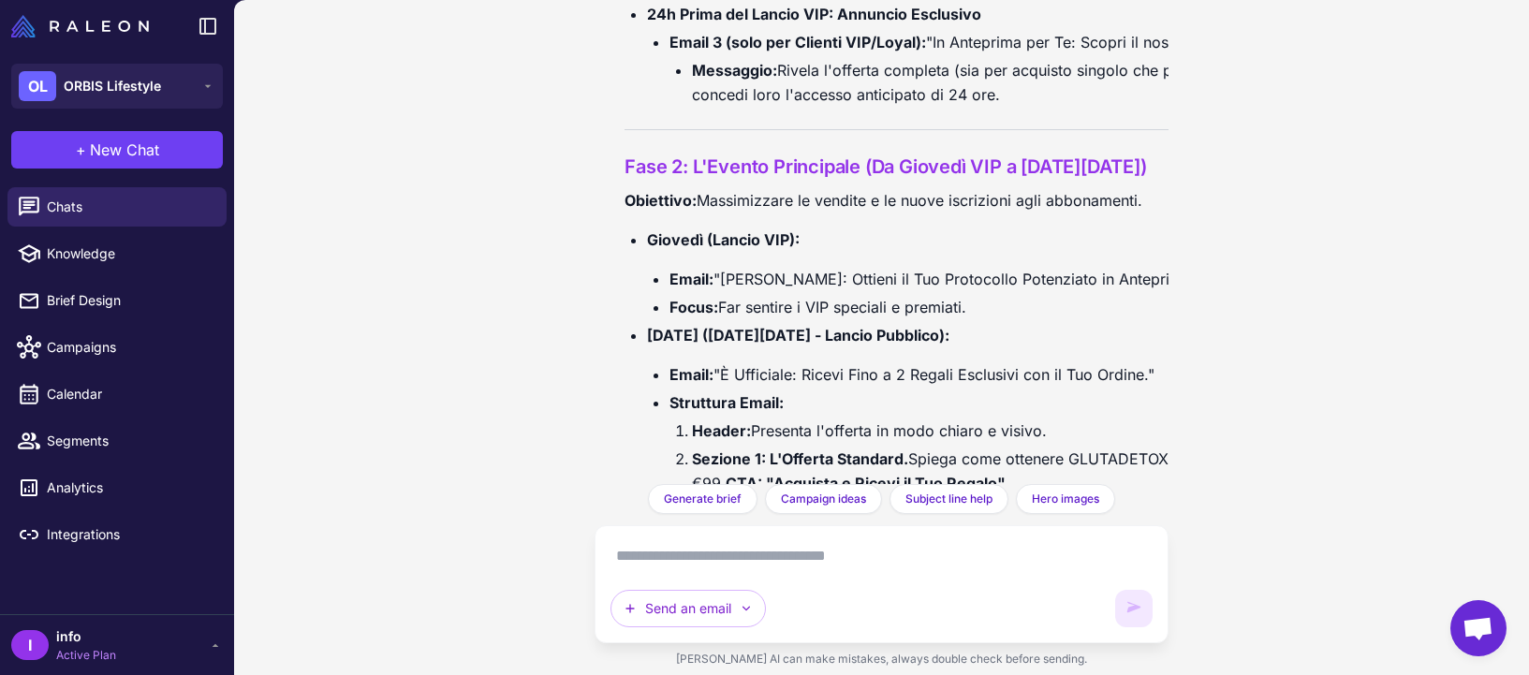
scroll to position [5918, 0]
